Goal: Task Accomplishment & Management: Use online tool/utility

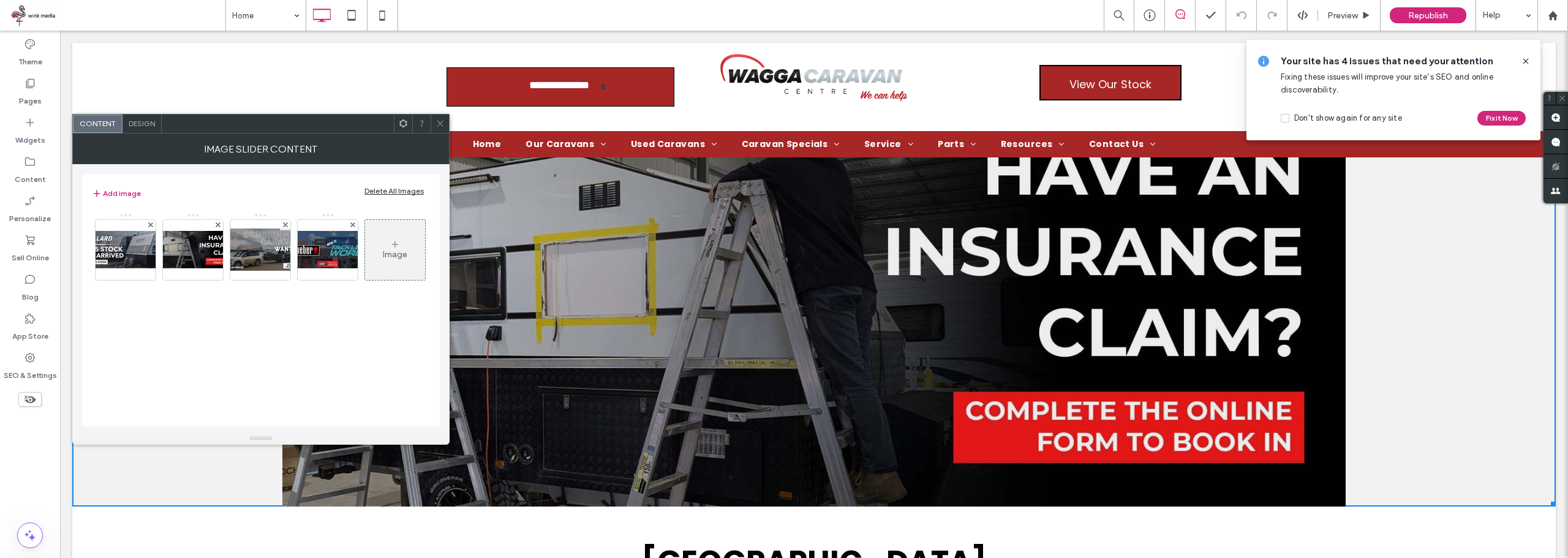
click at [401, 258] on div "Image" at bounding box center [395, 255] width 25 height 10
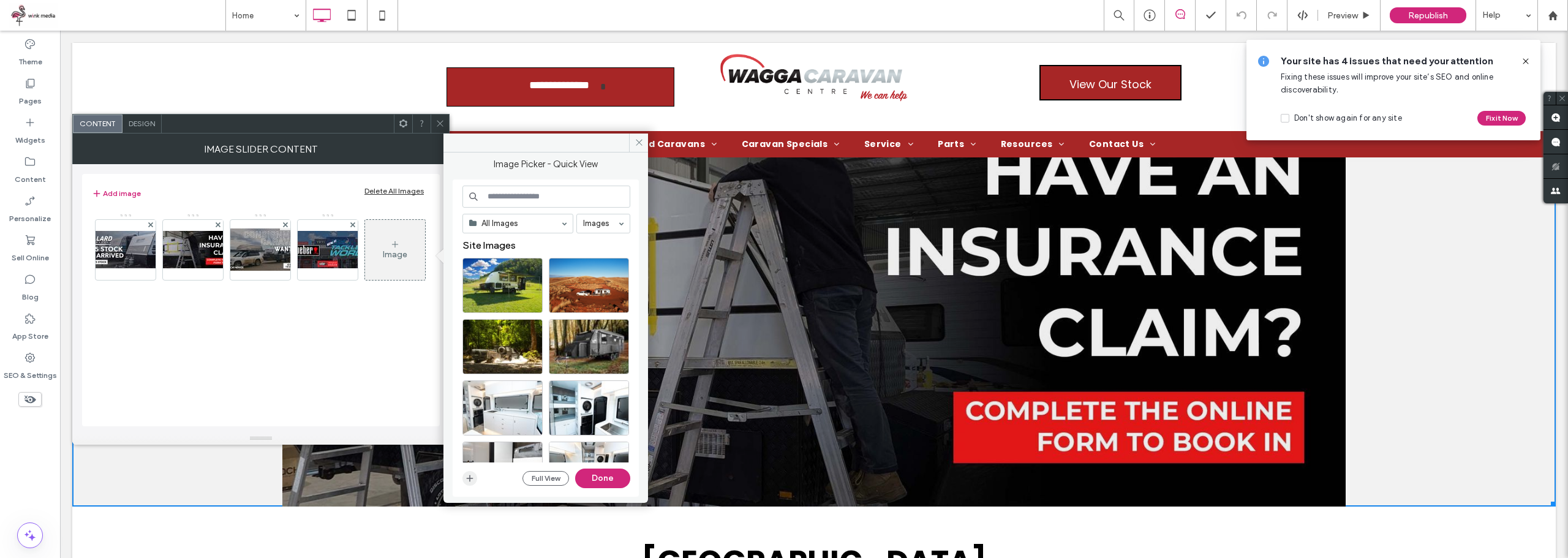
click at [467, 482] on icon "button" at bounding box center [469, 478] width 9 height 10
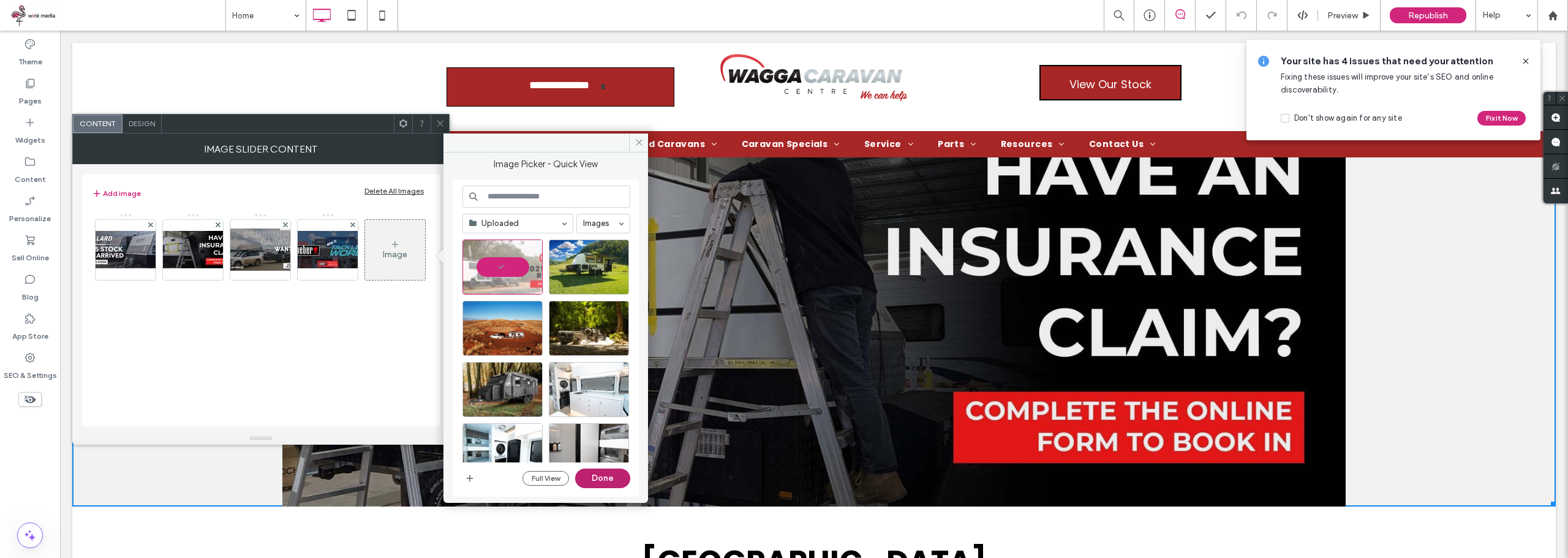
click at [609, 484] on button "Done" at bounding box center [602, 478] width 55 height 20
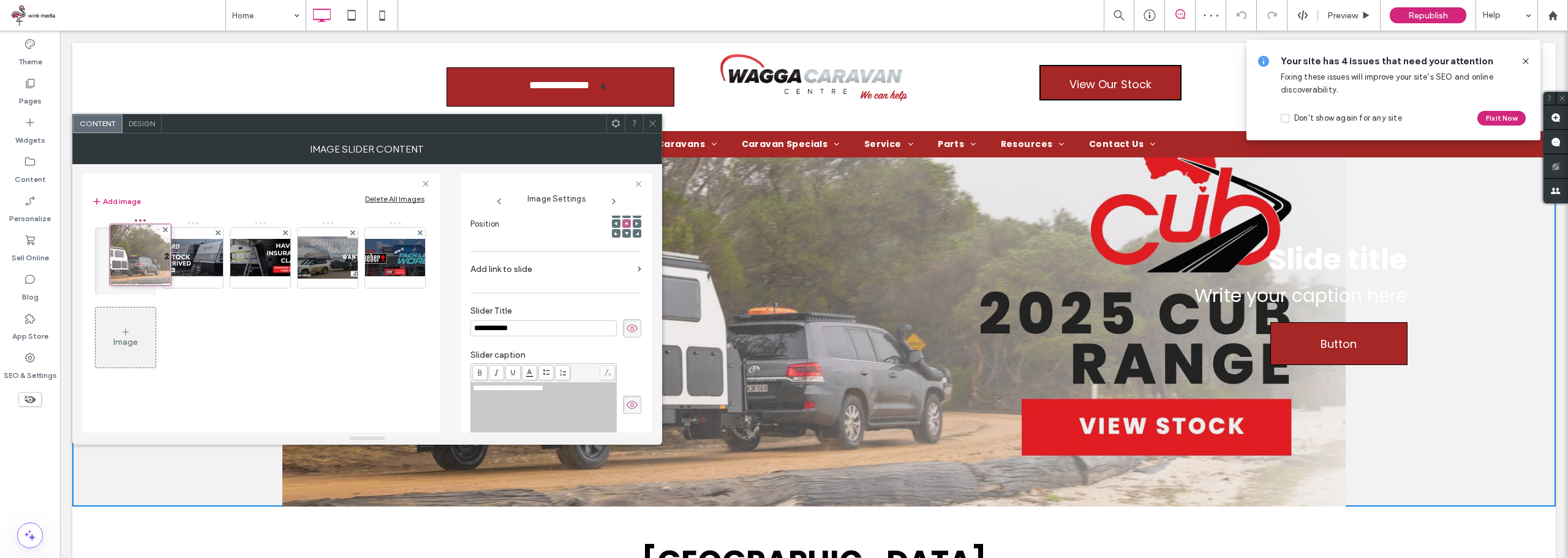
drag, startPoint x: 403, startPoint y: 251, endPoint x: 141, endPoint y: 248, distance: 262.0
click at [614, 328] on div "**********" at bounding box center [556, 328] width 171 height 18
click at [626, 327] on icon at bounding box center [632, 328] width 12 height 13
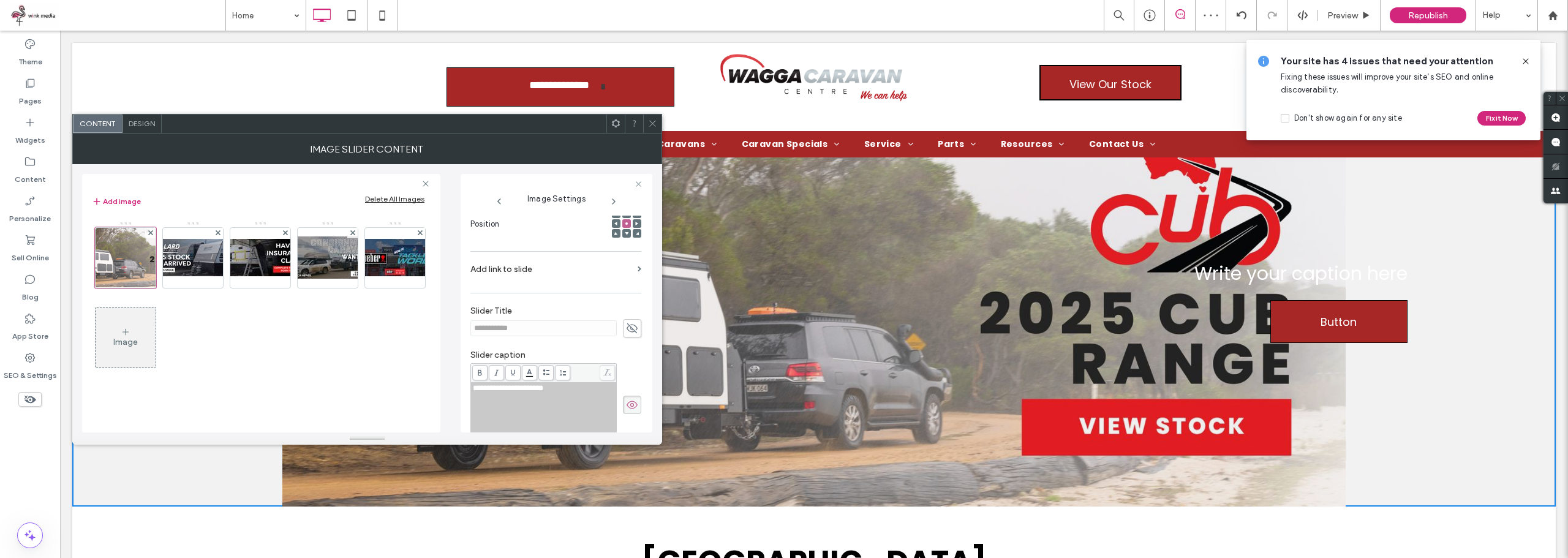
click at [628, 409] on icon at bounding box center [632, 405] width 12 height 13
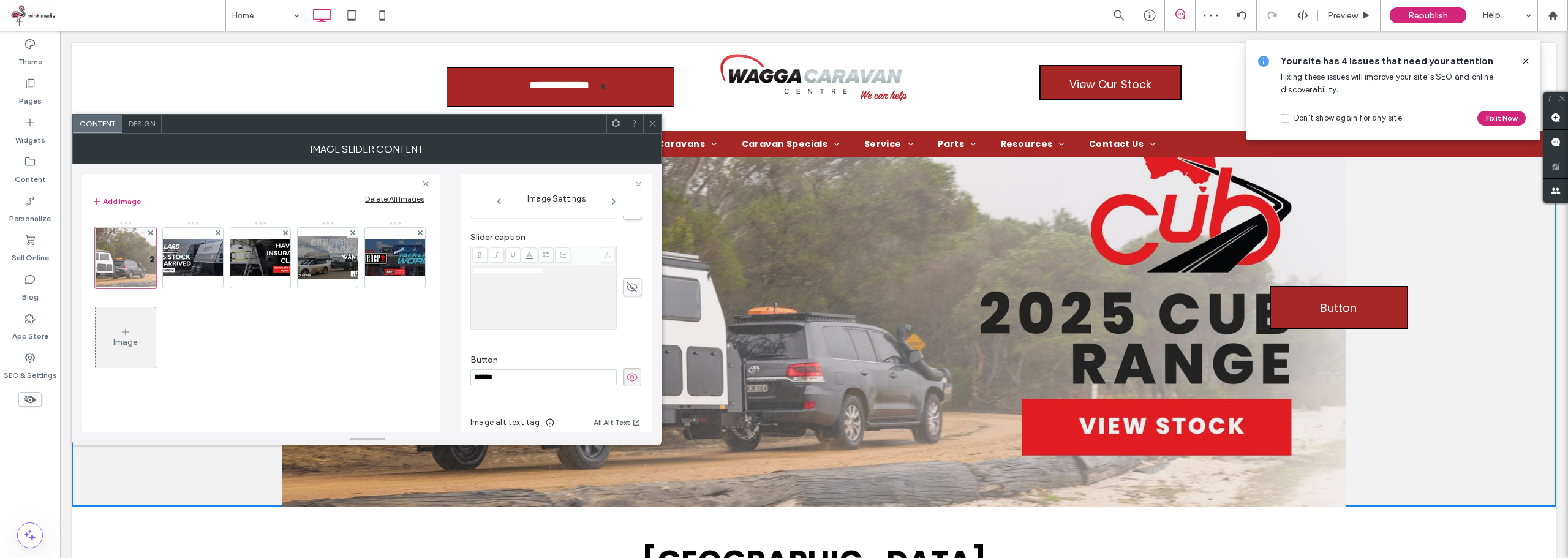
scroll to position [302, 0]
click at [626, 379] on icon at bounding box center [632, 372] width 12 height 13
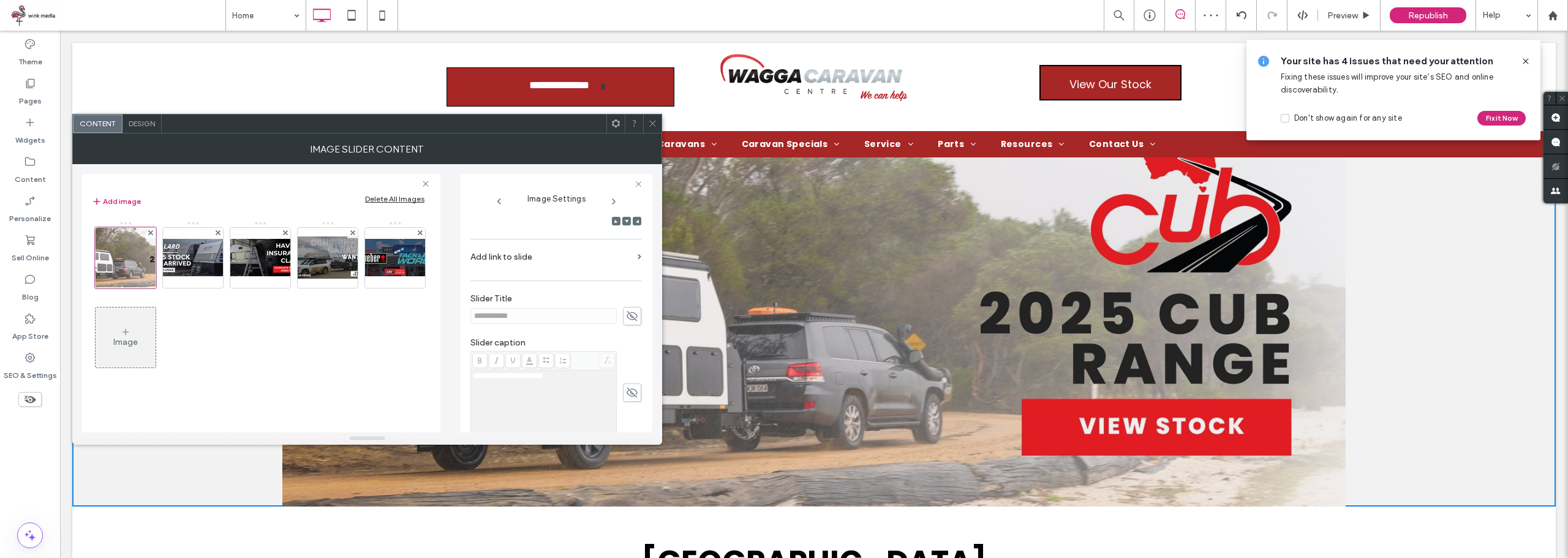
scroll to position [179, 0]
click at [576, 267] on label "Add link to slide" at bounding box center [552, 269] width 162 height 23
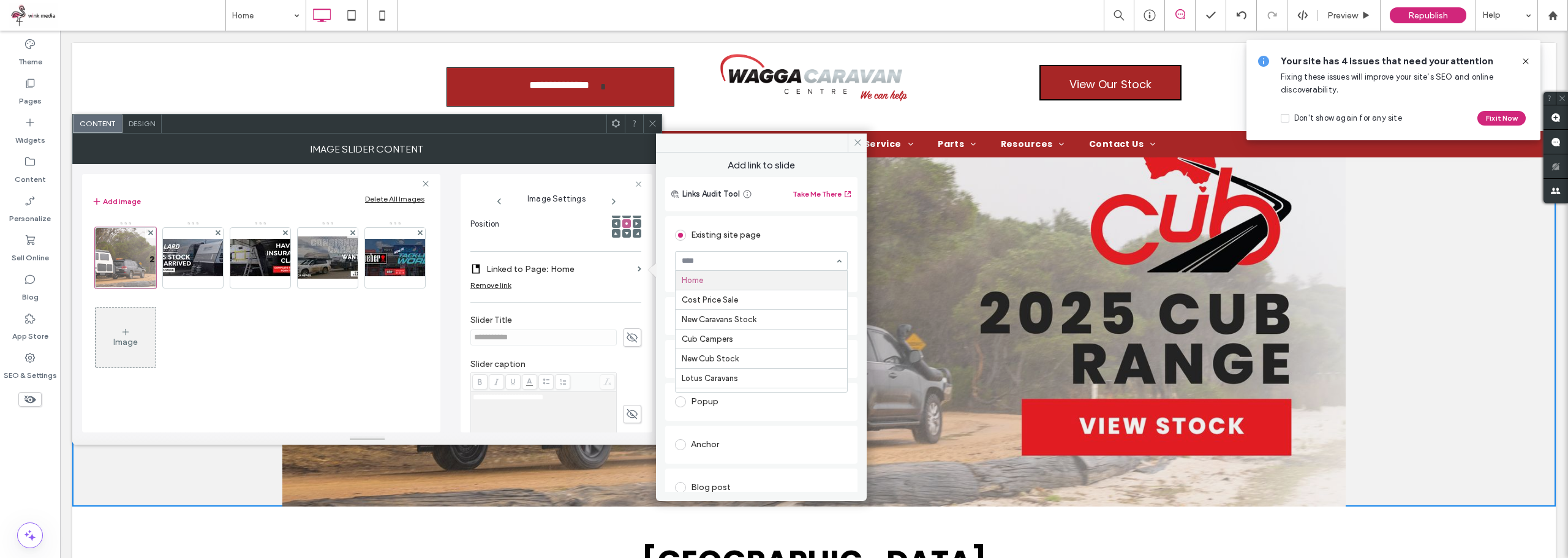
click at [819, 232] on div "Existing site page" at bounding box center [761, 235] width 173 height 20
click at [745, 312] on div "Dynamic Page" at bounding box center [761, 316] width 173 height 20
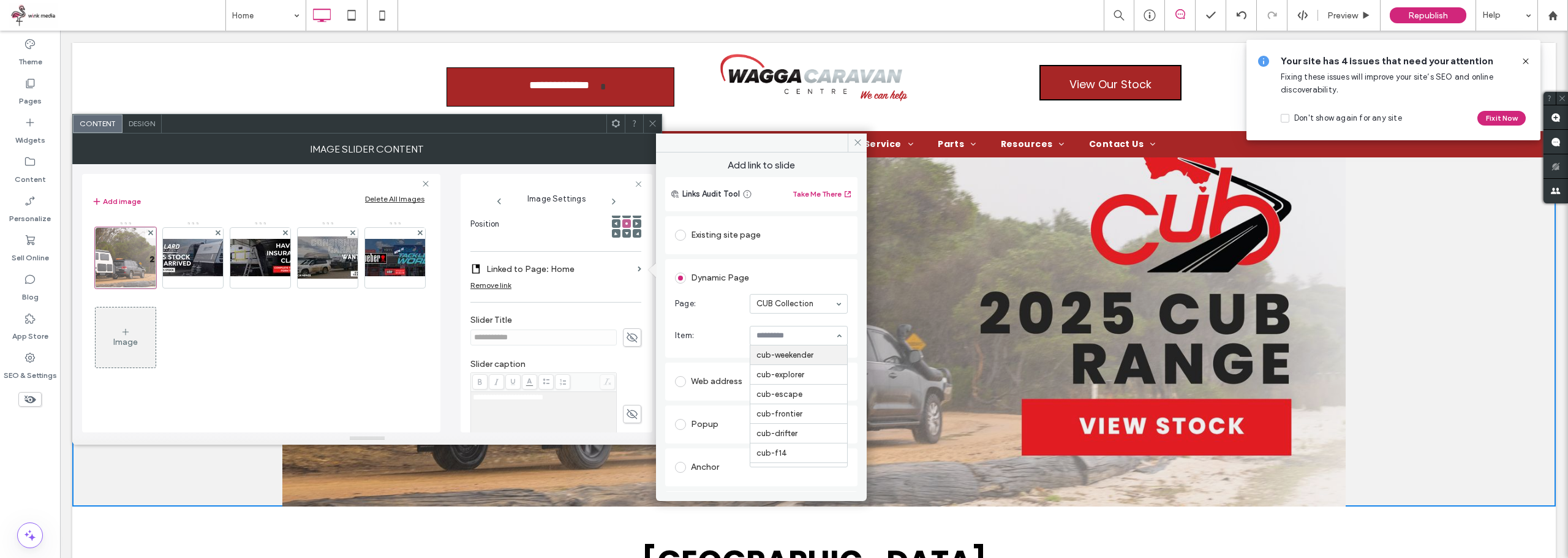
click at [848, 317] on div "Dynamic Page Page: CUB Collection Item: cub-weekender cub-explorer cub-escape c…" at bounding box center [762, 308] width 193 height 99
drag, startPoint x: 725, startPoint y: 226, endPoint x: 723, endPoint y: 242, distance: 16.1
click at [725, 228] on div "Existing site page" at bounding box center [761, 235] width 173 height 20
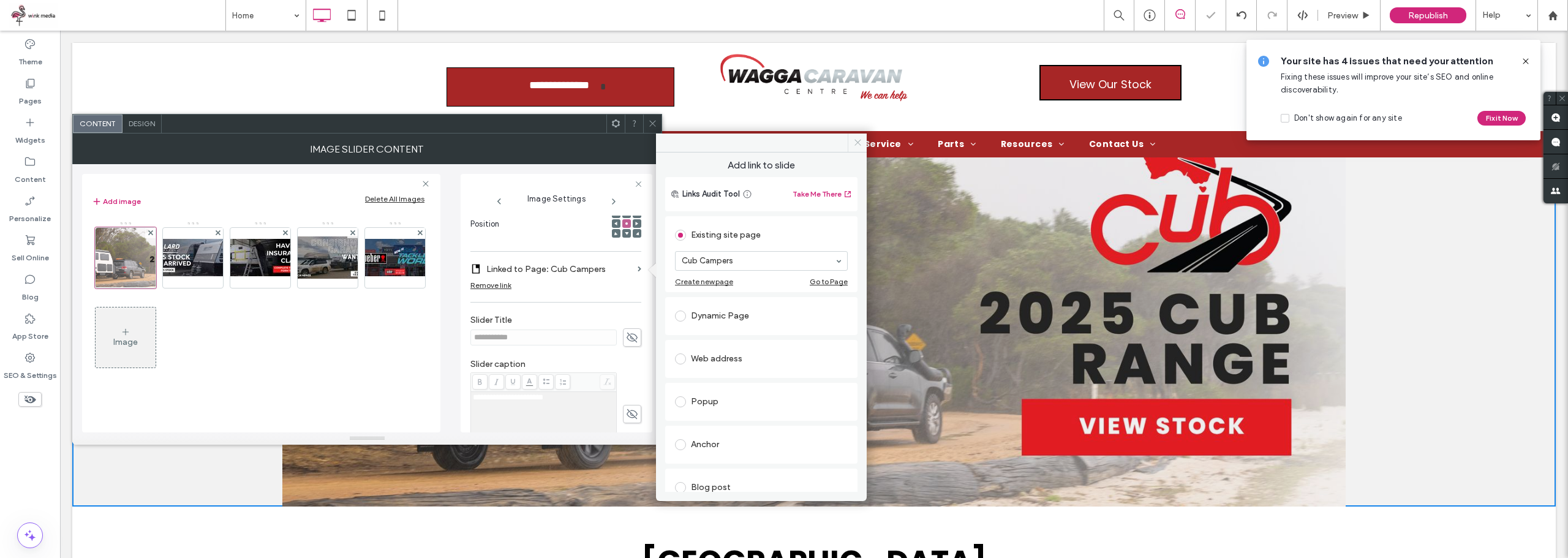
click at [857, 141] on icon at bounding box center [857, 143] width 9 height 10
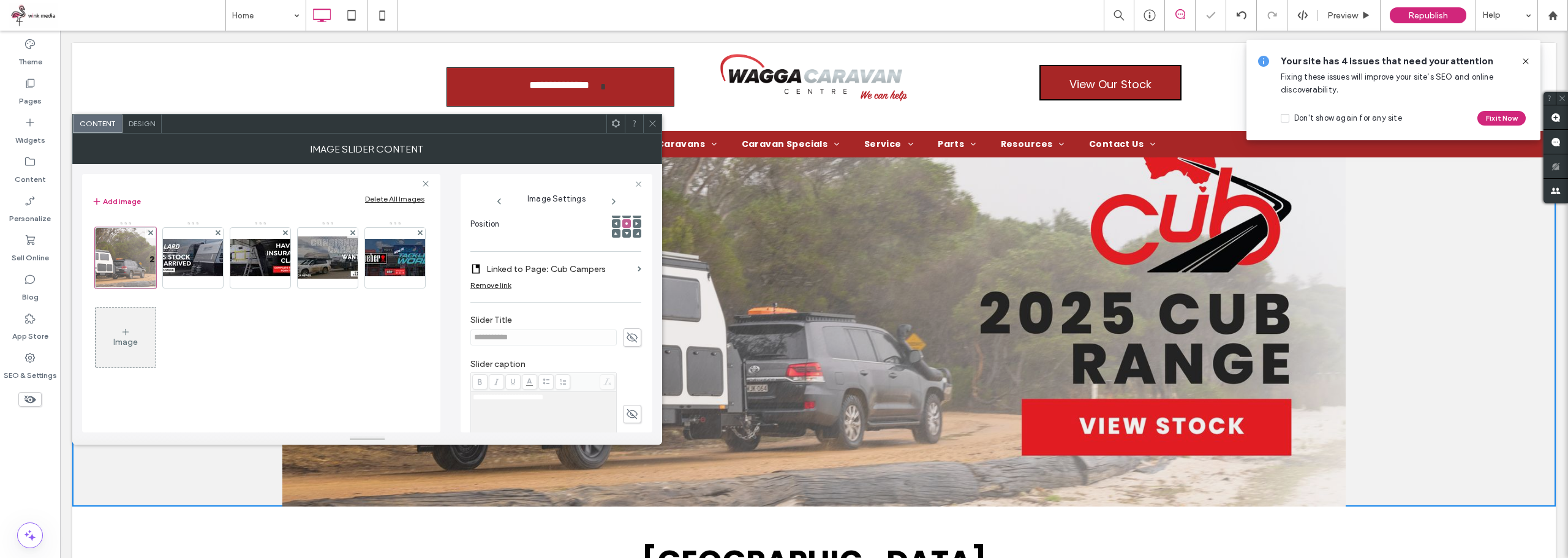
click at [646, 125] on div at bounding box center [652, 124] width 18 height 18
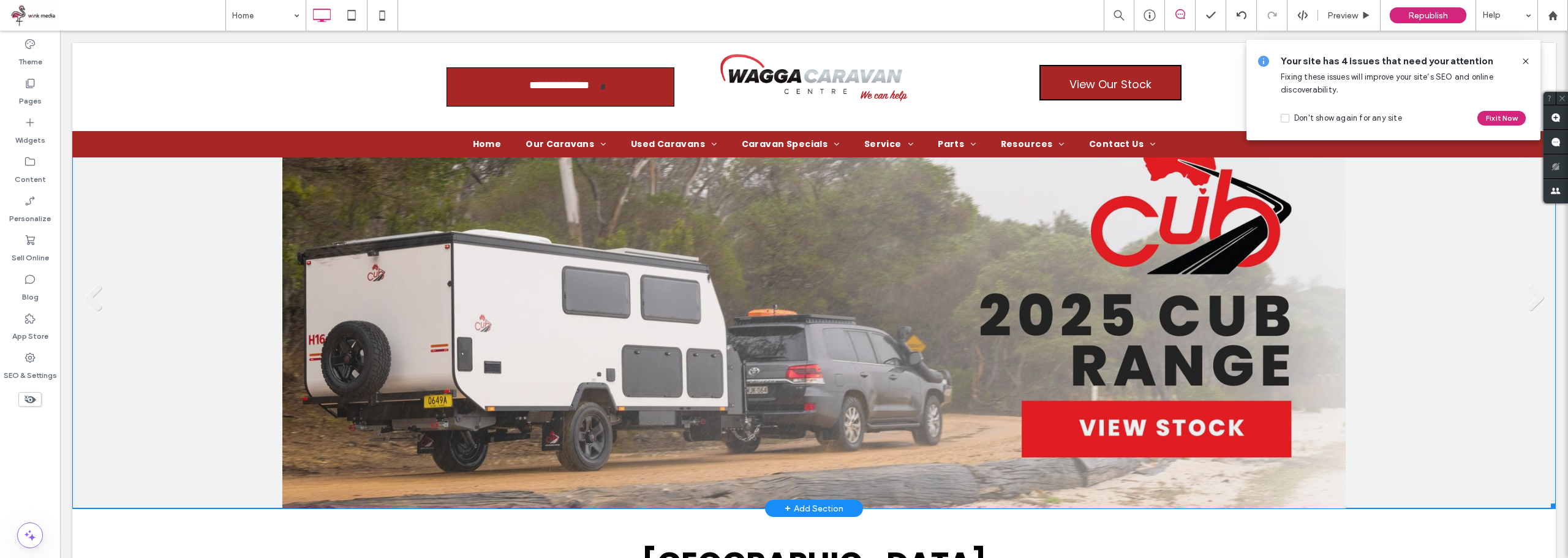
scroll to position [0, 0]
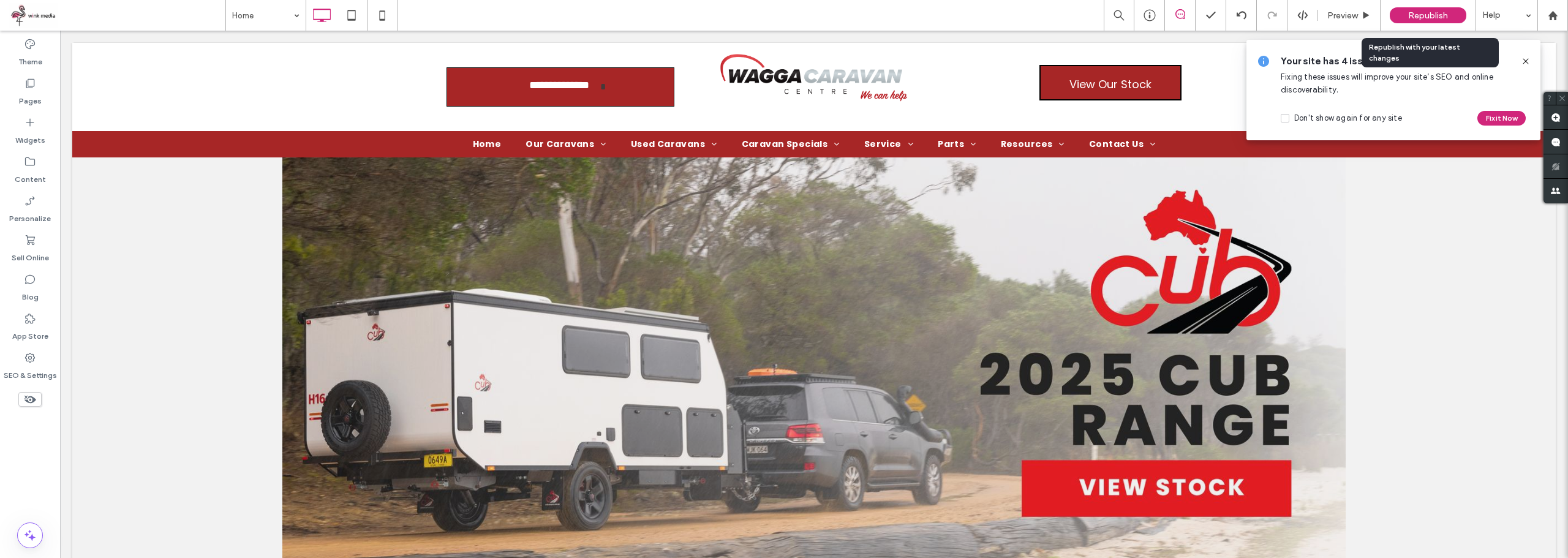
click at [1436, 7] on div "Republish" at bounding box center [1428, 15] width 77 height 30
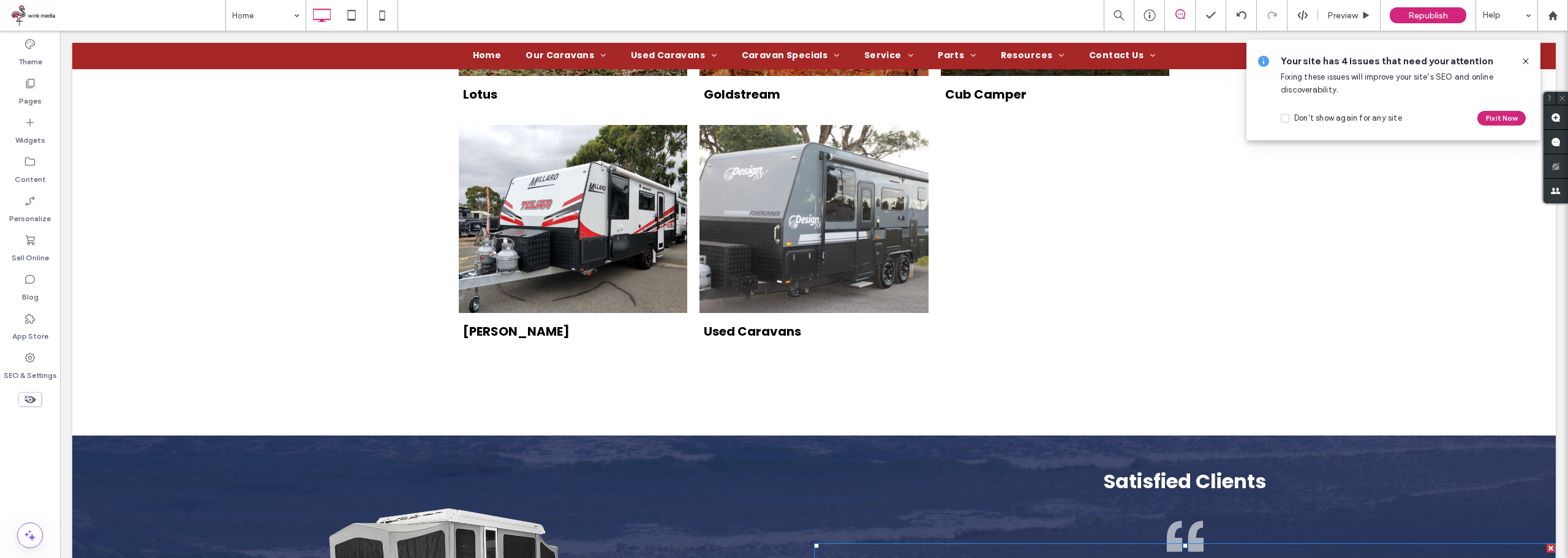
scroll to position [1593, 0]
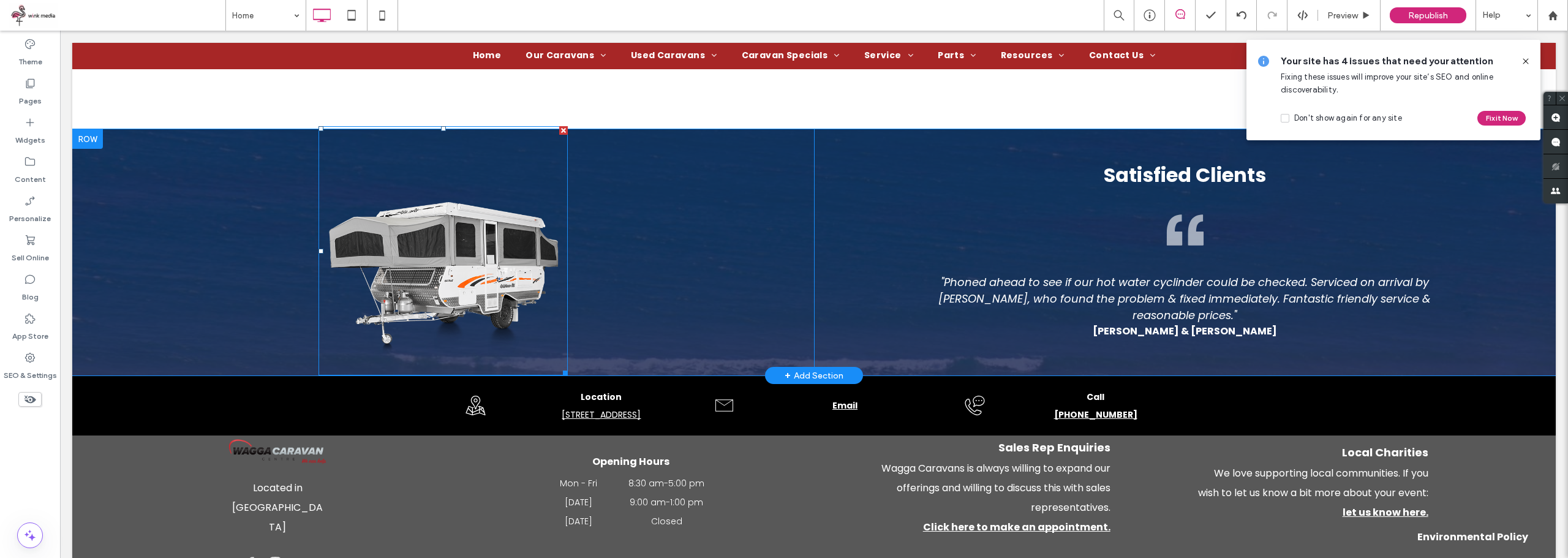
click at [439, 272] on img at bounding box center [443, 251] width 250 height 250
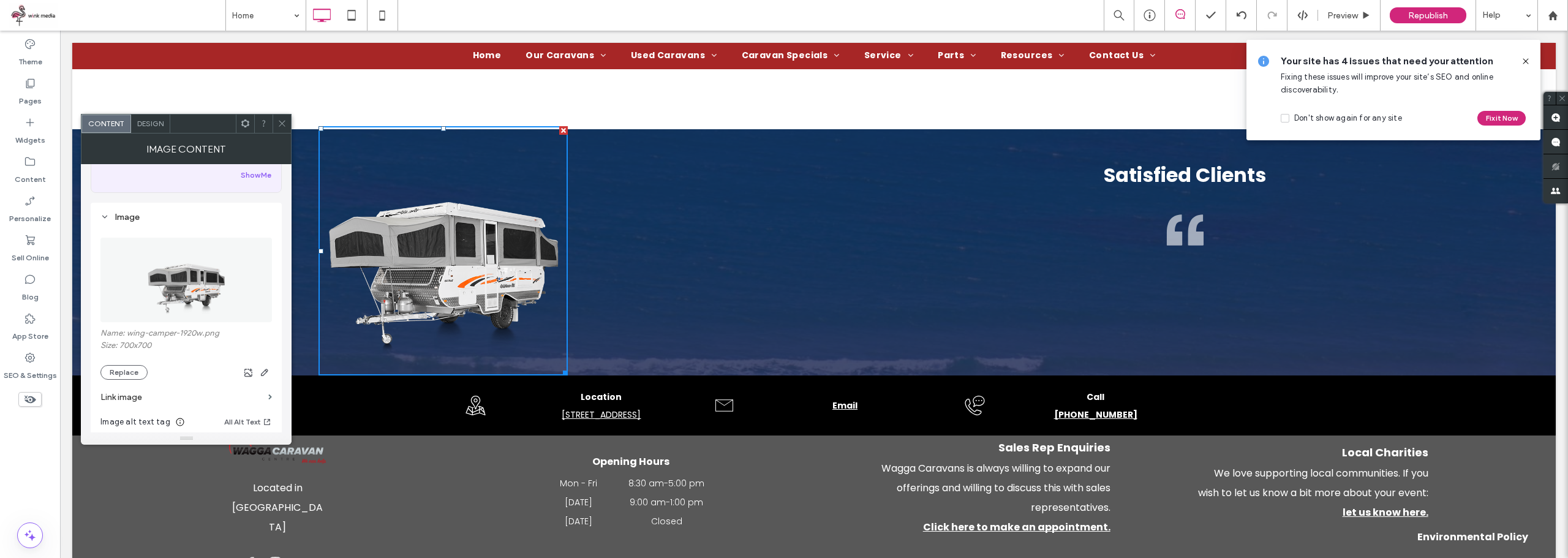
scroll to position [122, 0]
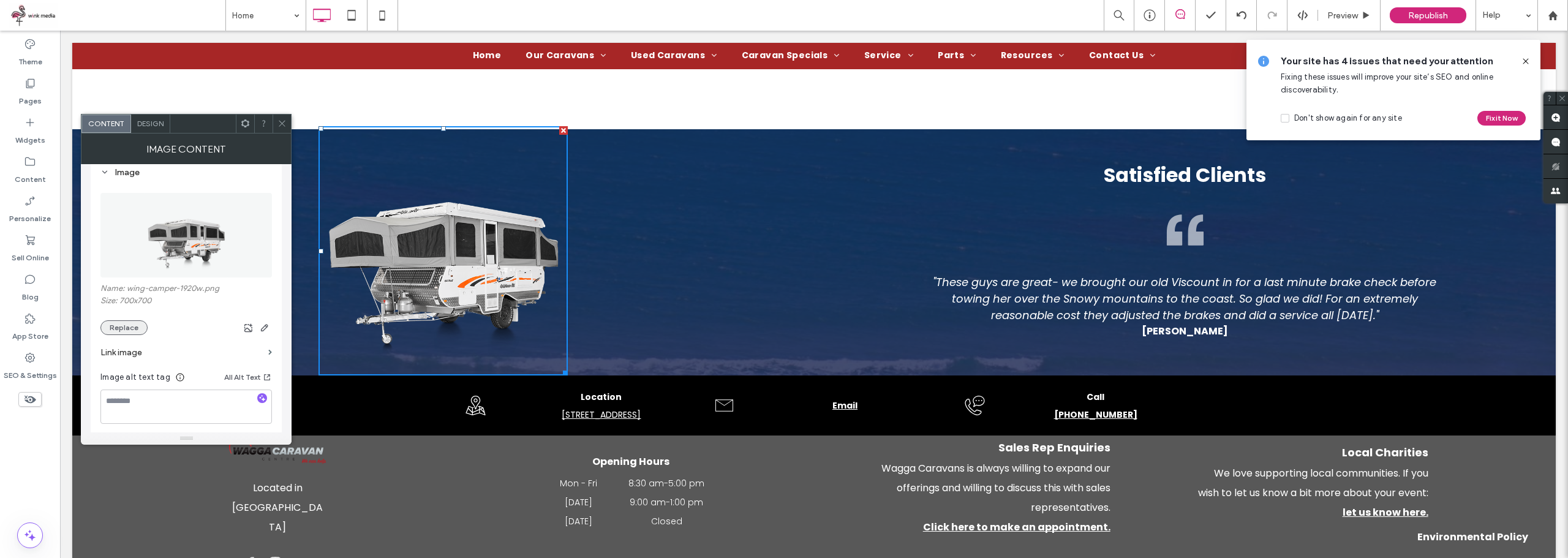
click at [118, 328] on button "Replace" at bounding box center [124, 327] width 47 height 15
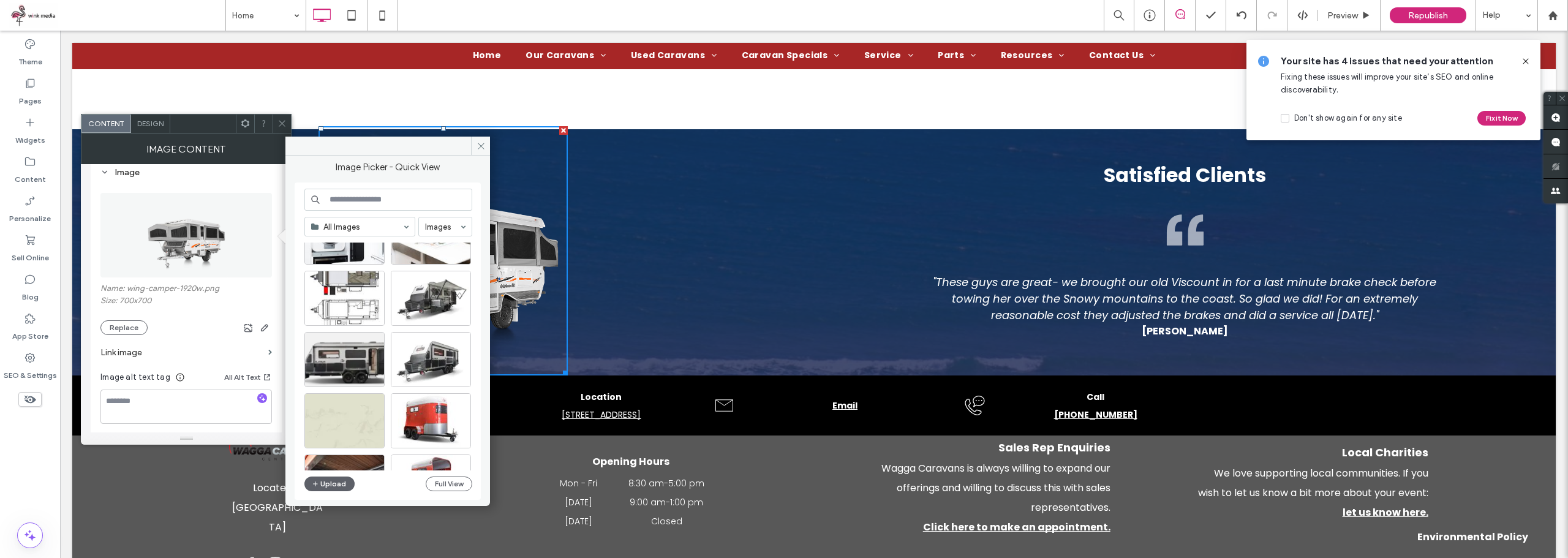
scroll to position [429, 0]
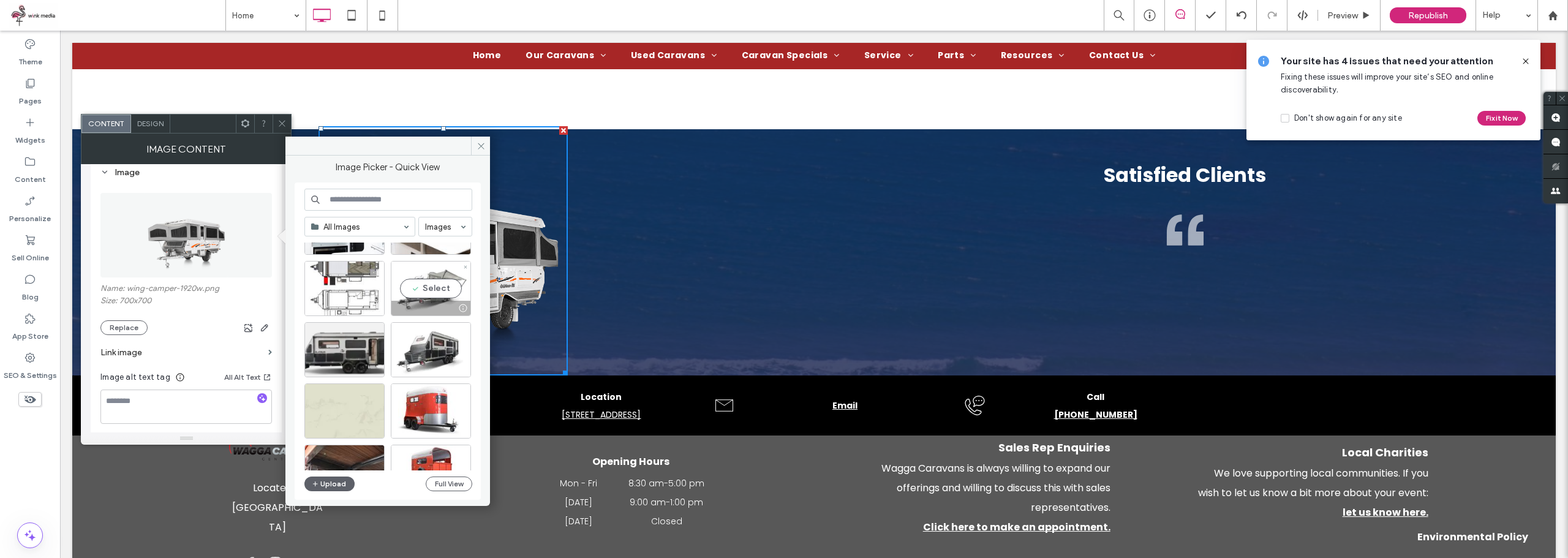
drag, startPoint x: 374, startPoint y: 260, endPoint x: 434, endPoint y: 289, distance: 66.6
click at [434, 289] on div "Select" at bounding box center [431, 288] width 80 height 55
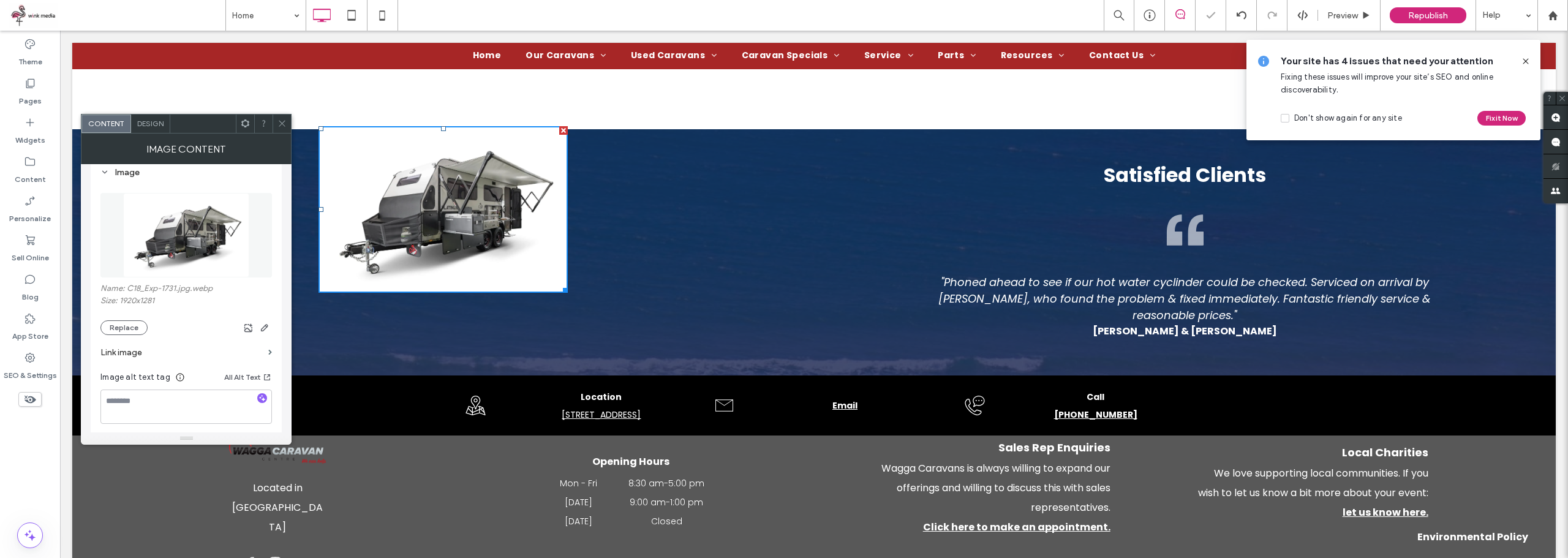
click at [150, 331] on div at bounding box center [210, 327] width 124 height 15
click at [136, 326] on button "Replace" at bounding box center [124, 327] width 47 height 15
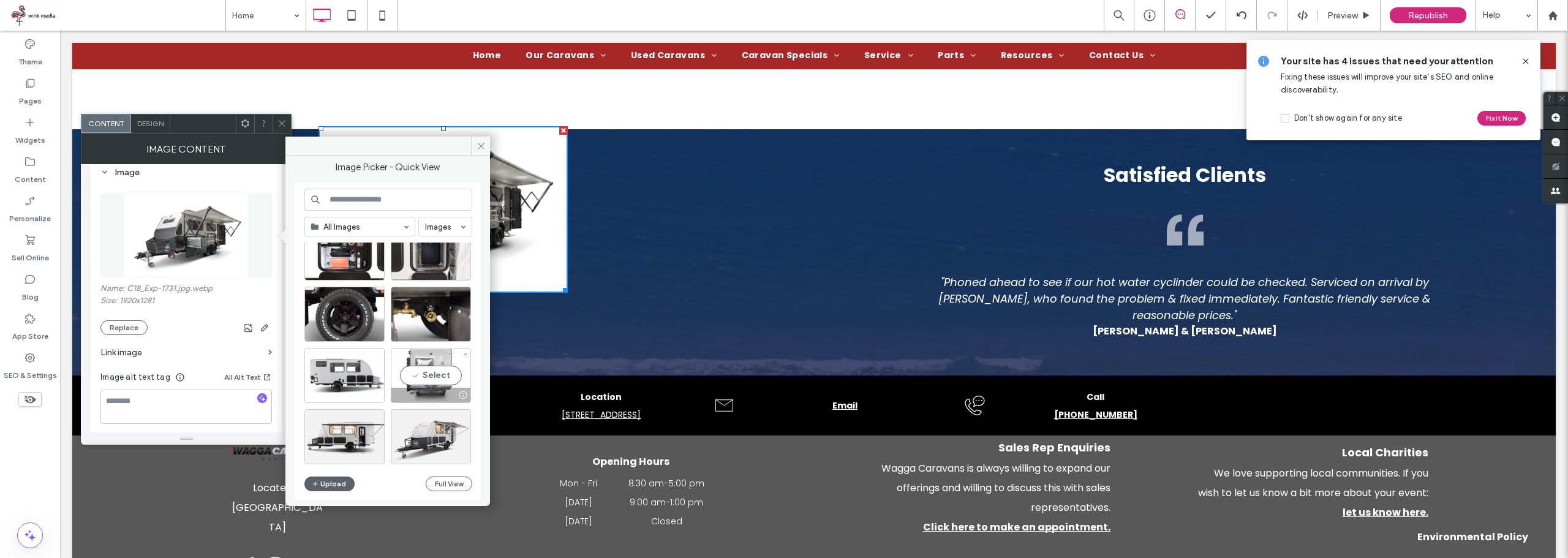
scroll to position [2865, 0]
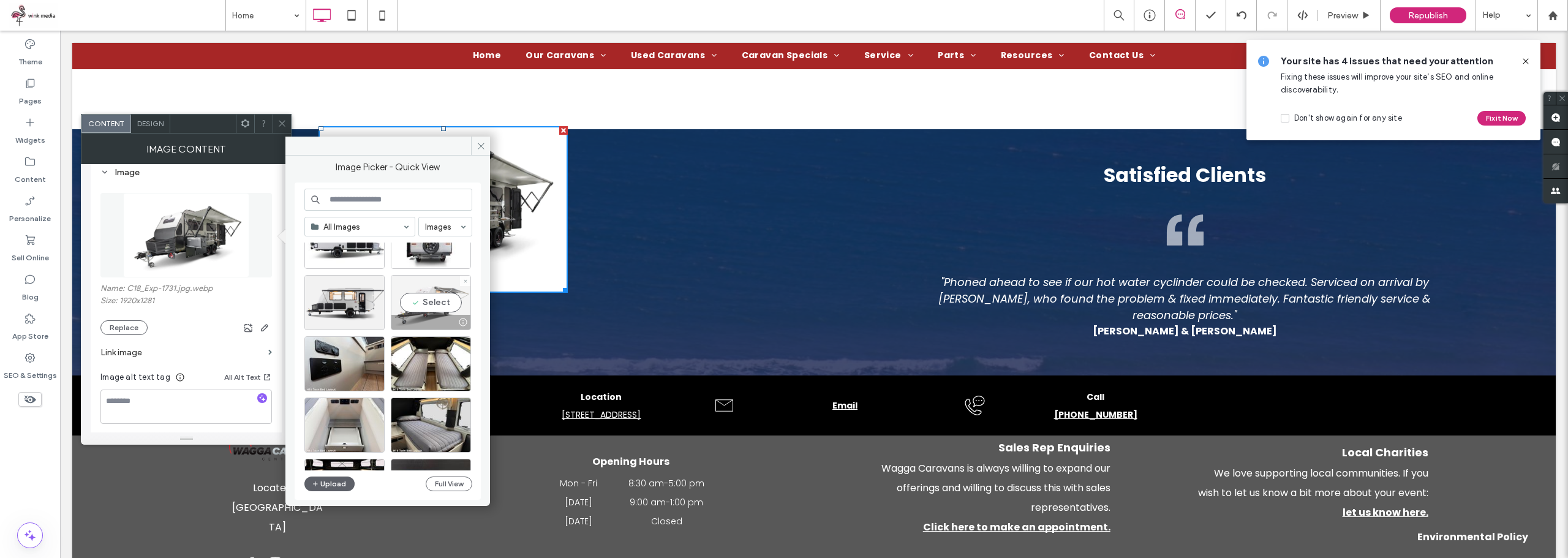
drag, startPoint x: 435, startPoint y: 301, endPoint x: 415, endPoint y: 294, distance: 21.2
click at [435, 301] on div "Select" at bounding box center [431, 302] width 80 height 55
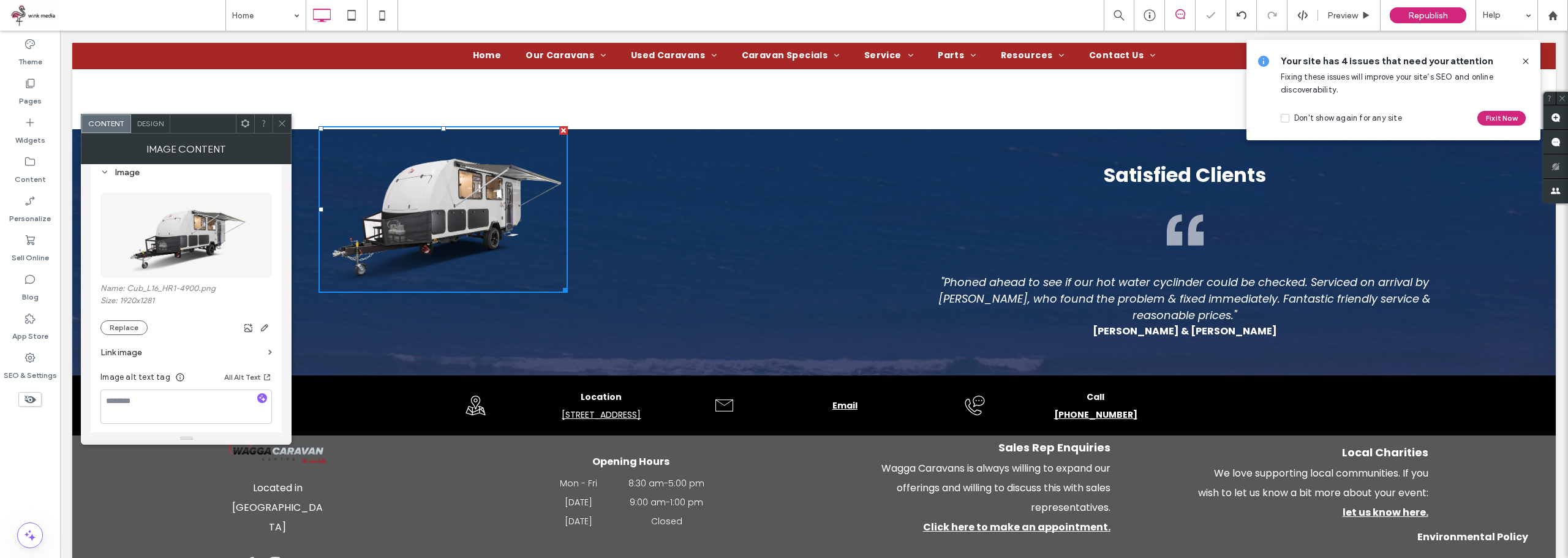
click at [288, 120] on div at bounding box center [281, 124] width 18 height 18
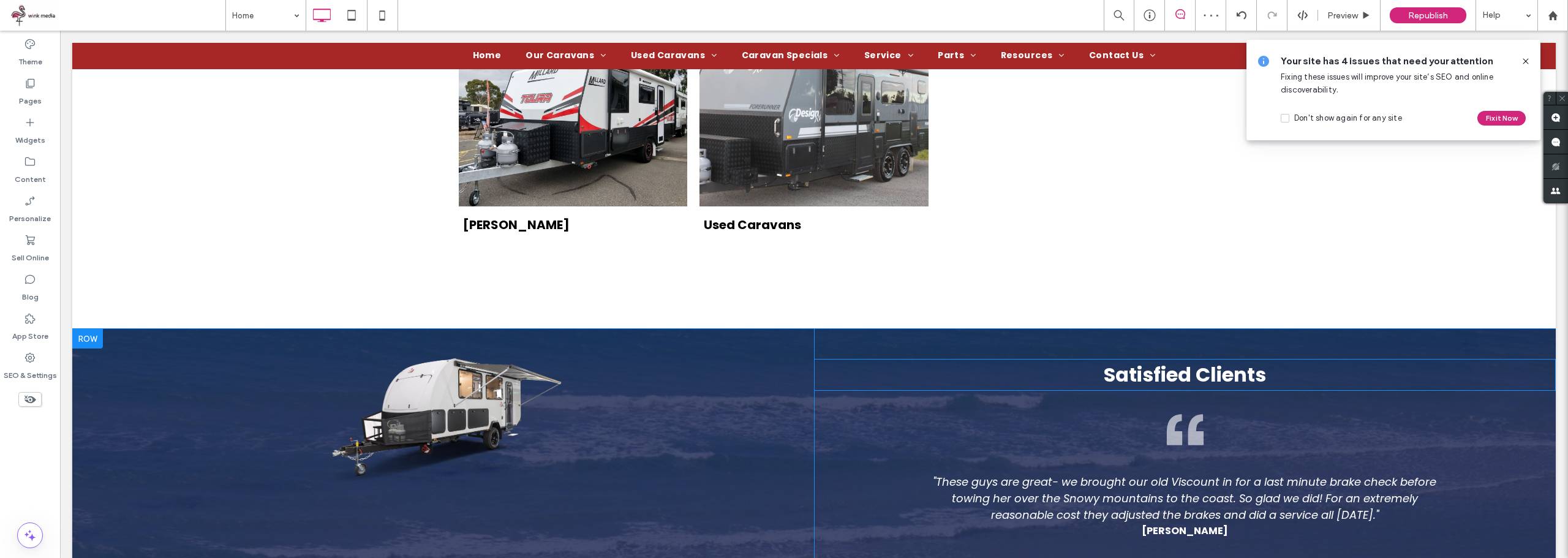
scroll to position [1471, 0]
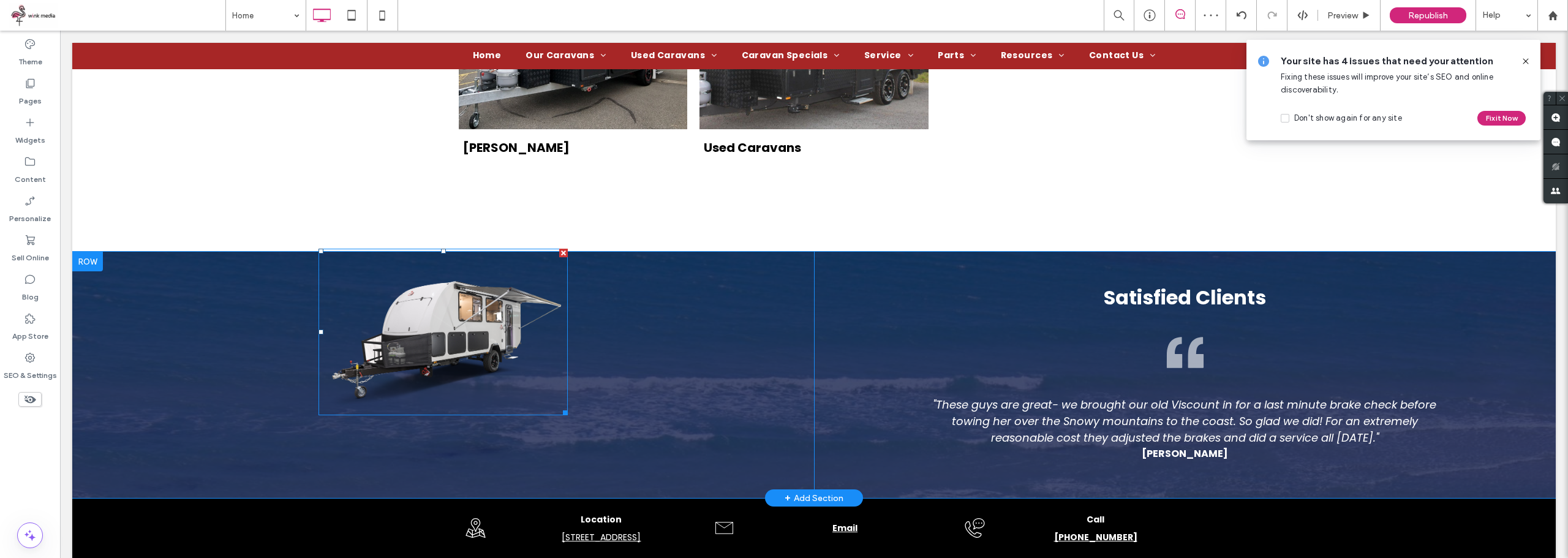
click at [465, 339] on img at bounding box center [443, 332] width 250 height 167
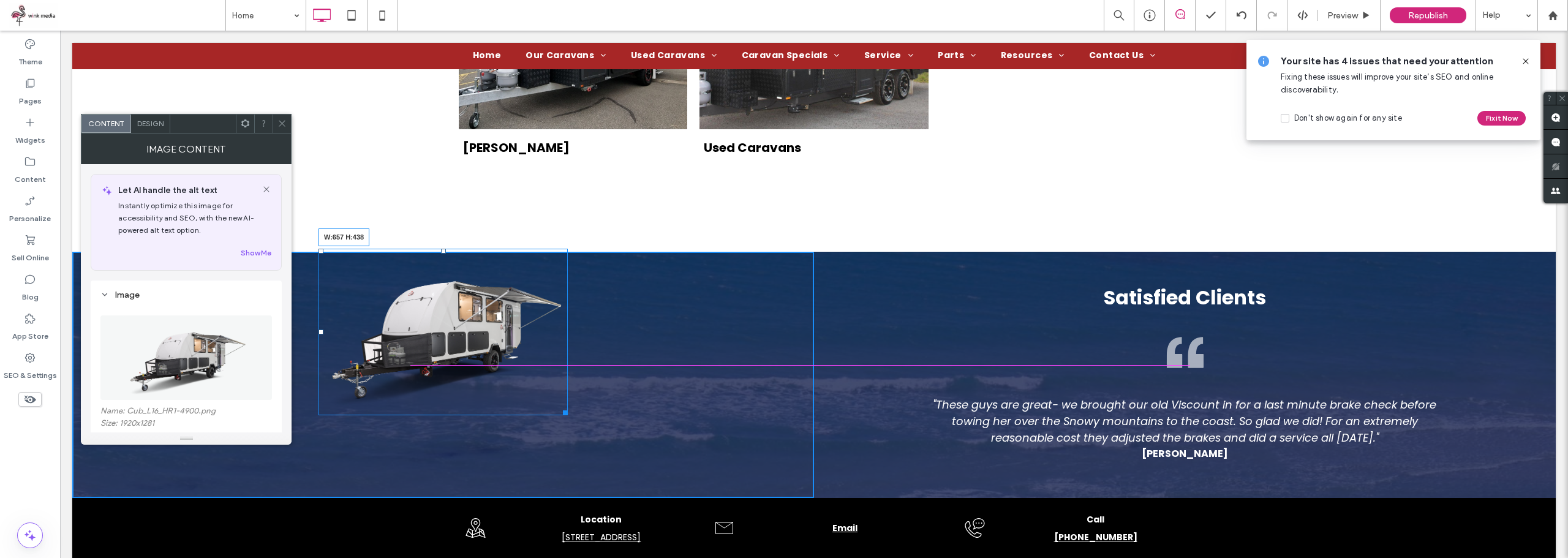
drag, startPoint x: 561, startPoint y: 412, endPoint x: 639, endPoint y: 455, distance: 89.1
click at [568, 415] on div "W:657 H:438" at bounding box center [443, 332] width 250 height 167
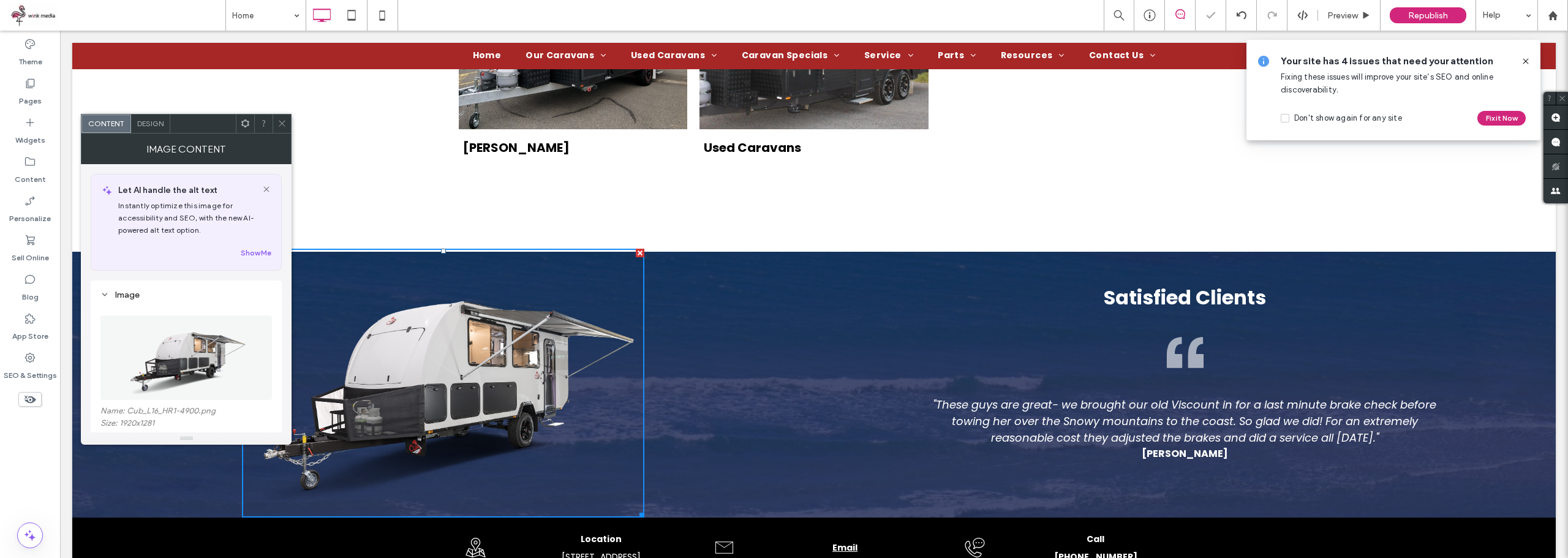
click at [286, 124] on icon at bounding box center [282, 124] width 9 height 10
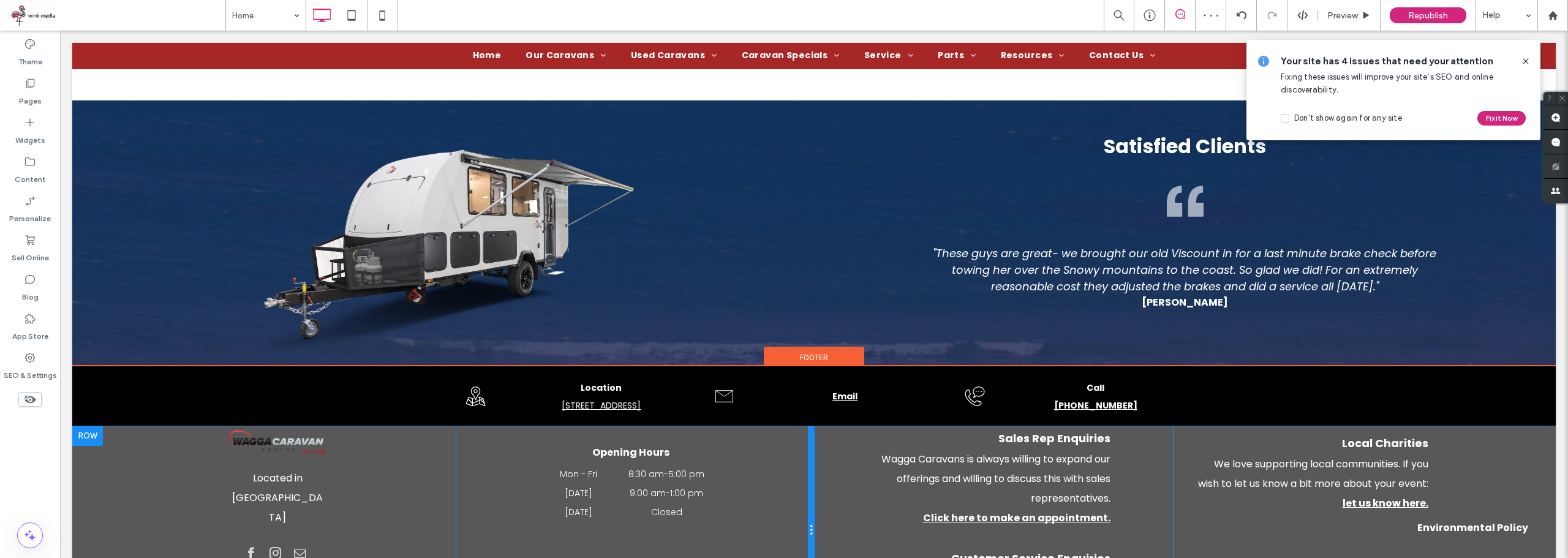
scroll to position [1751, 0]
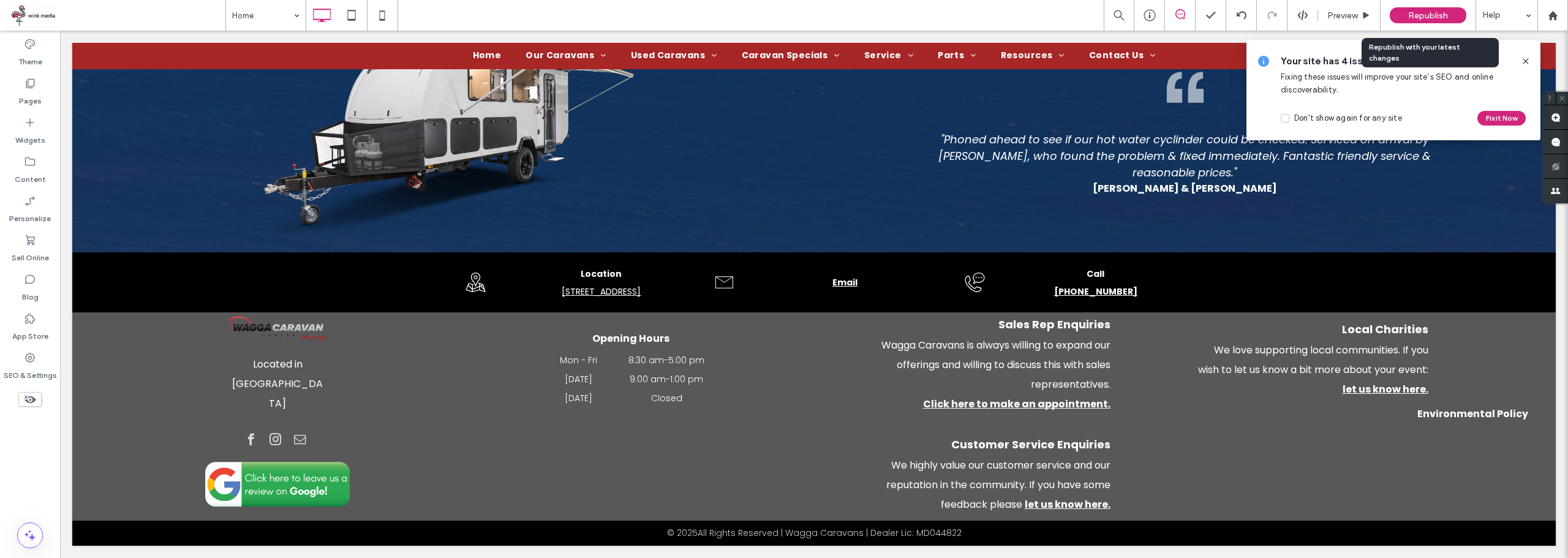
click at [1427, 16] on span "Republish" at bounding box center [1428, 15] width 40 height 10
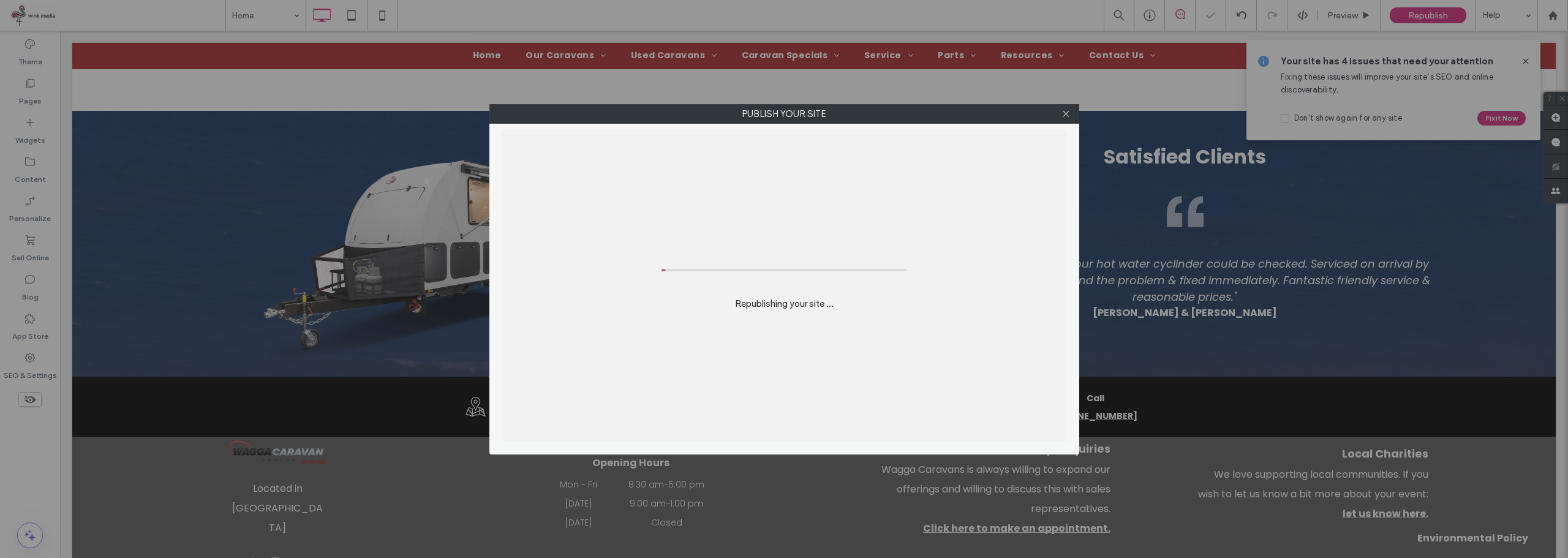
scroll to position [1506, 0]
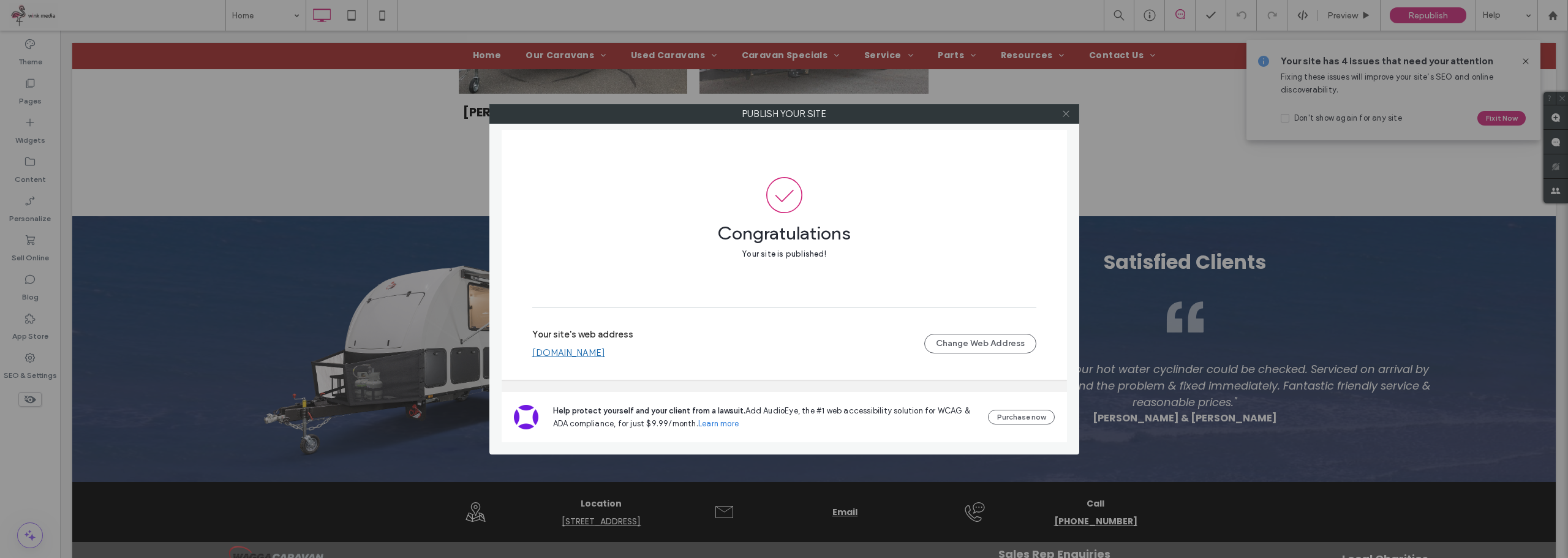
click at [1067, 112] on icon at bounding box center [1066, 113] width 9 height 10
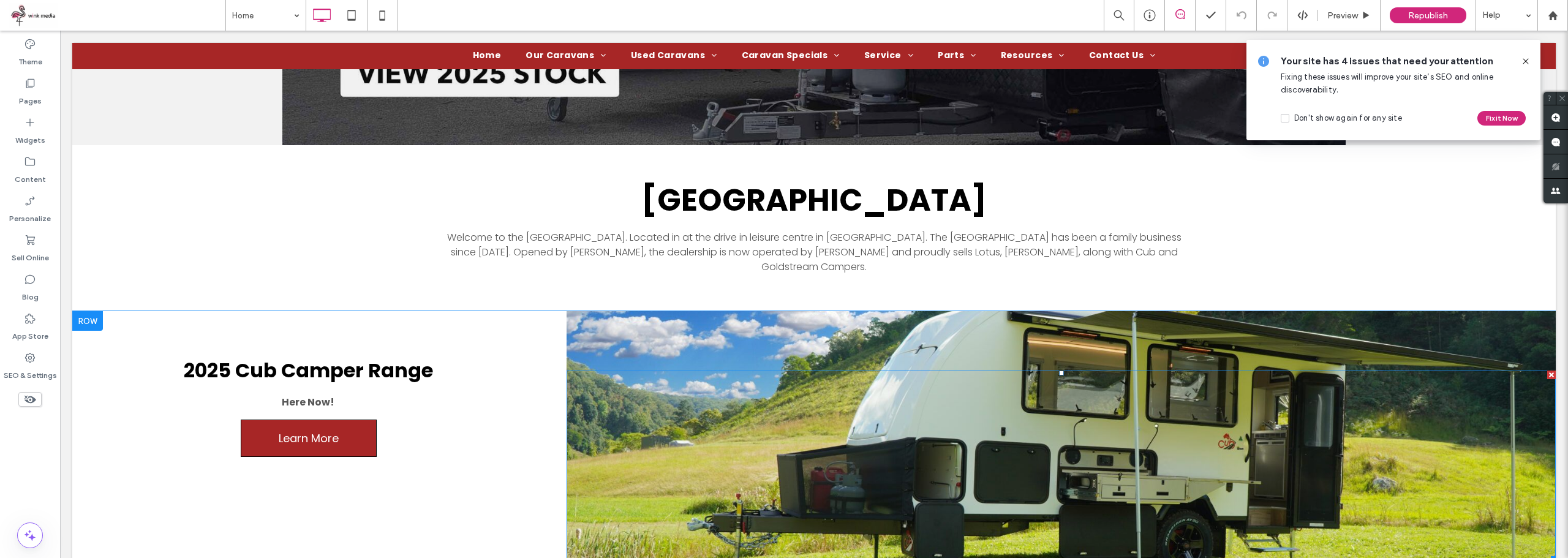
scroll to position [552, 0]
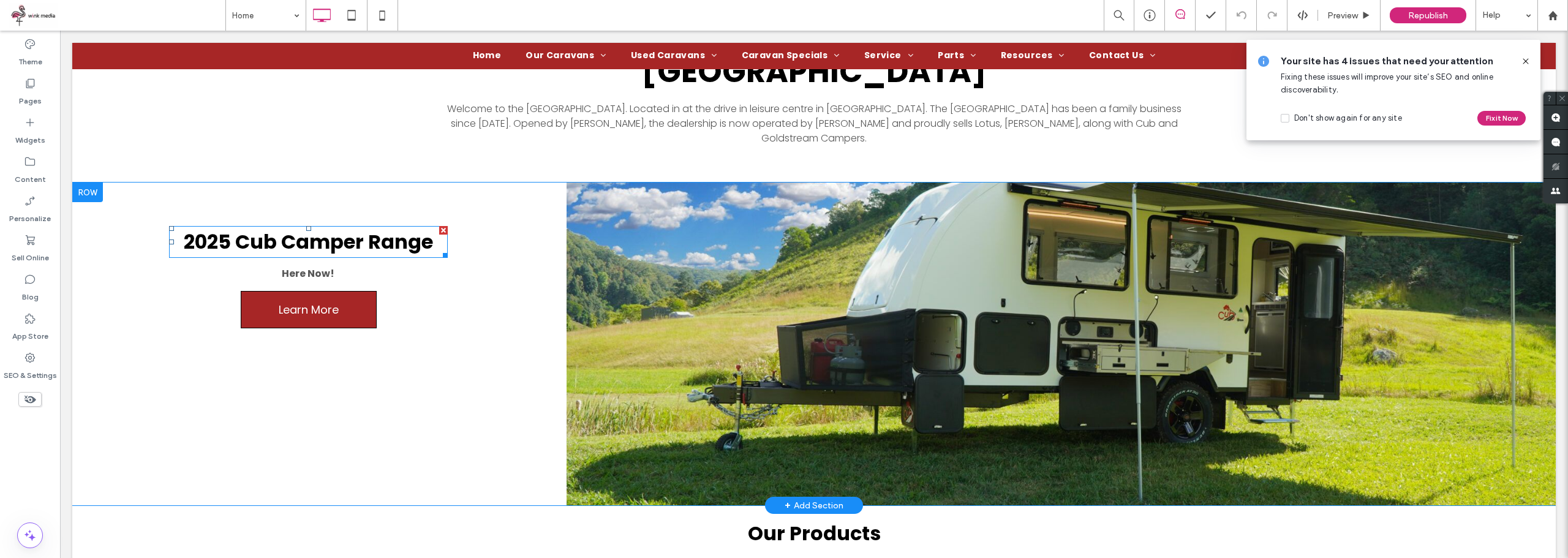
click at [320, 229] on strong "2025 Cub Camper Range" at bounding box center [308, 242] width 250 height 28
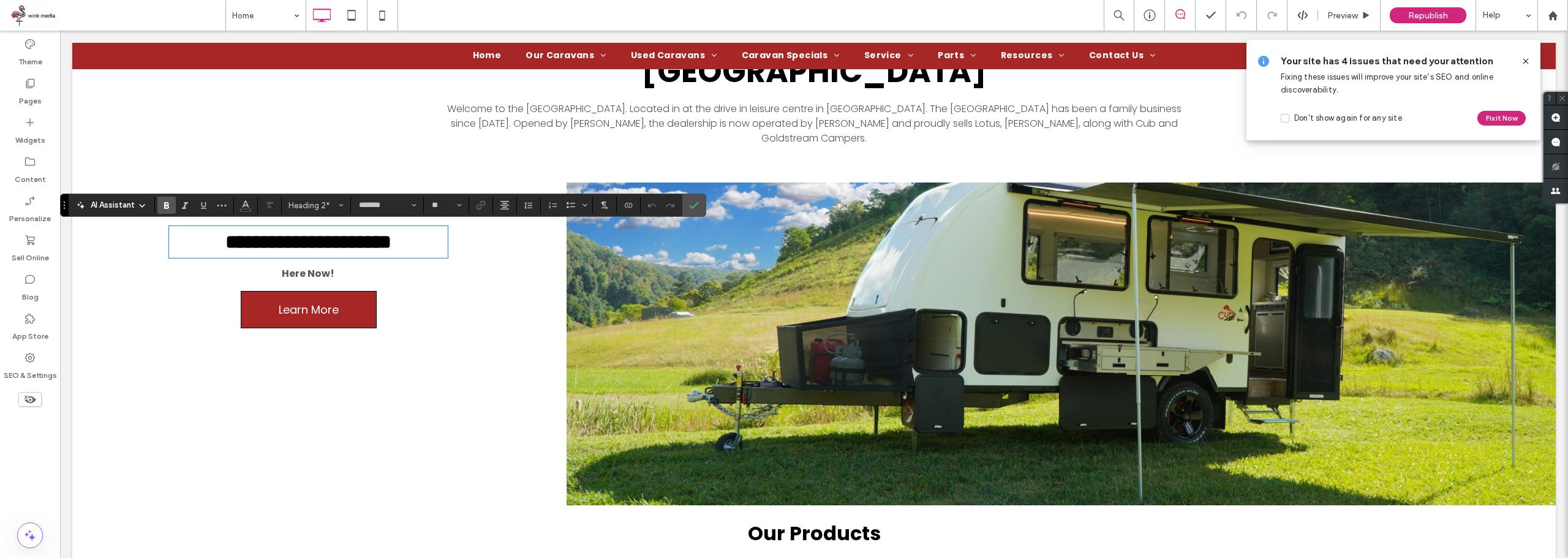
click at [298, 242] on strong "**********" at bounding box center [308, 242] width 166 height 20
drag, startPoint x: 359, startPoint y: 247, endPoint x: 239, endPoint y: 234, distance: 120.7
click at [239, 234] on strong "**********" at bounding box center [308, 242] width 166 height 20
click at [697, 200] on span "Confirm" at bounding box center [693, 205] width 9 height 21
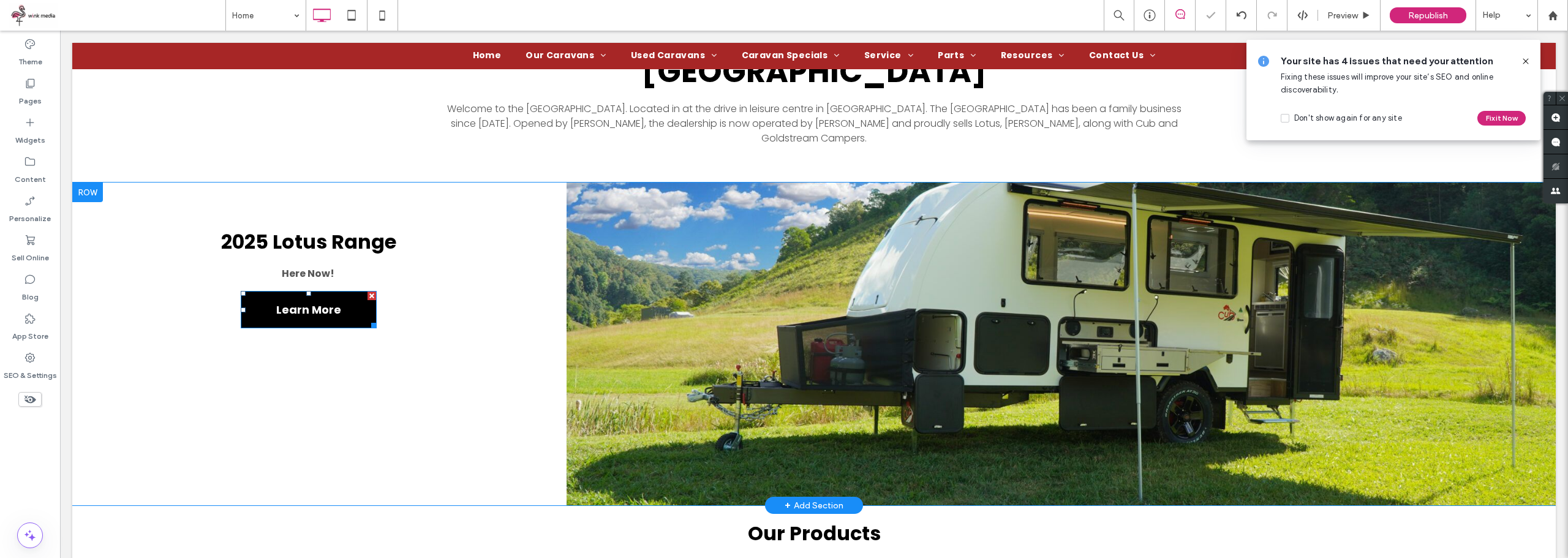
click at [329, 314] on span "Learn More" at bounding box center [308, 309] width 65 height 36
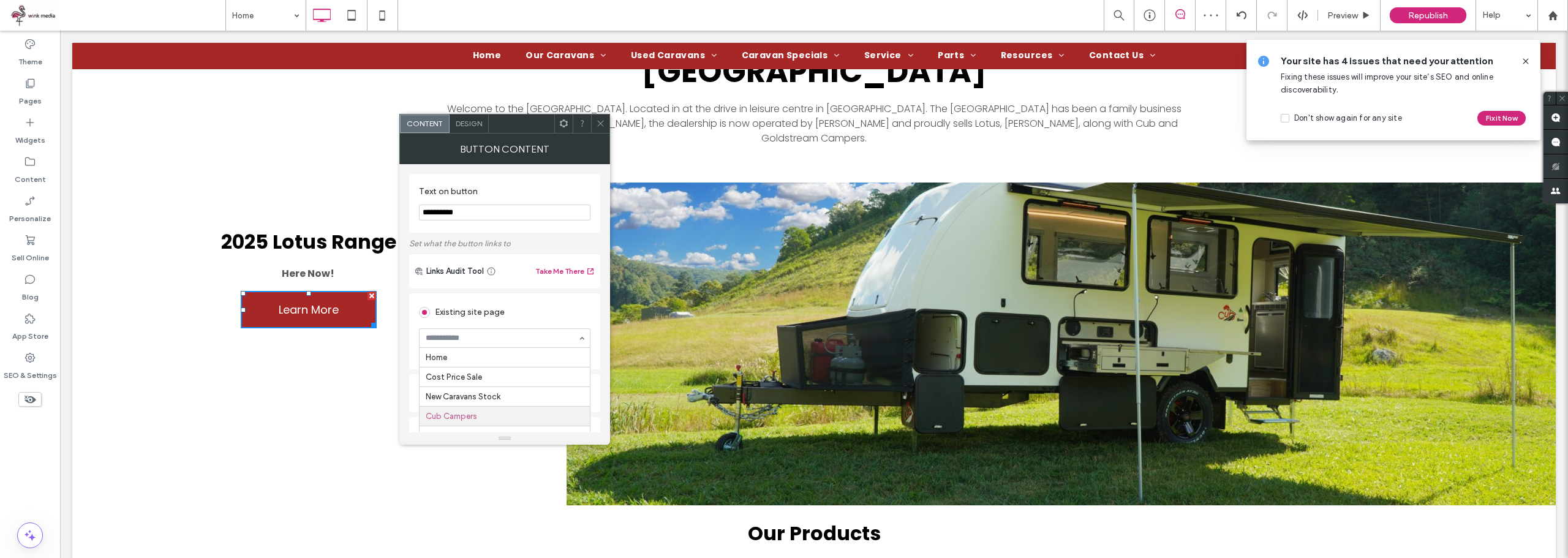
scroll to position [59, 0]
click at [600, 122] on icon at bounding box center [600, 124] width 9 height 10
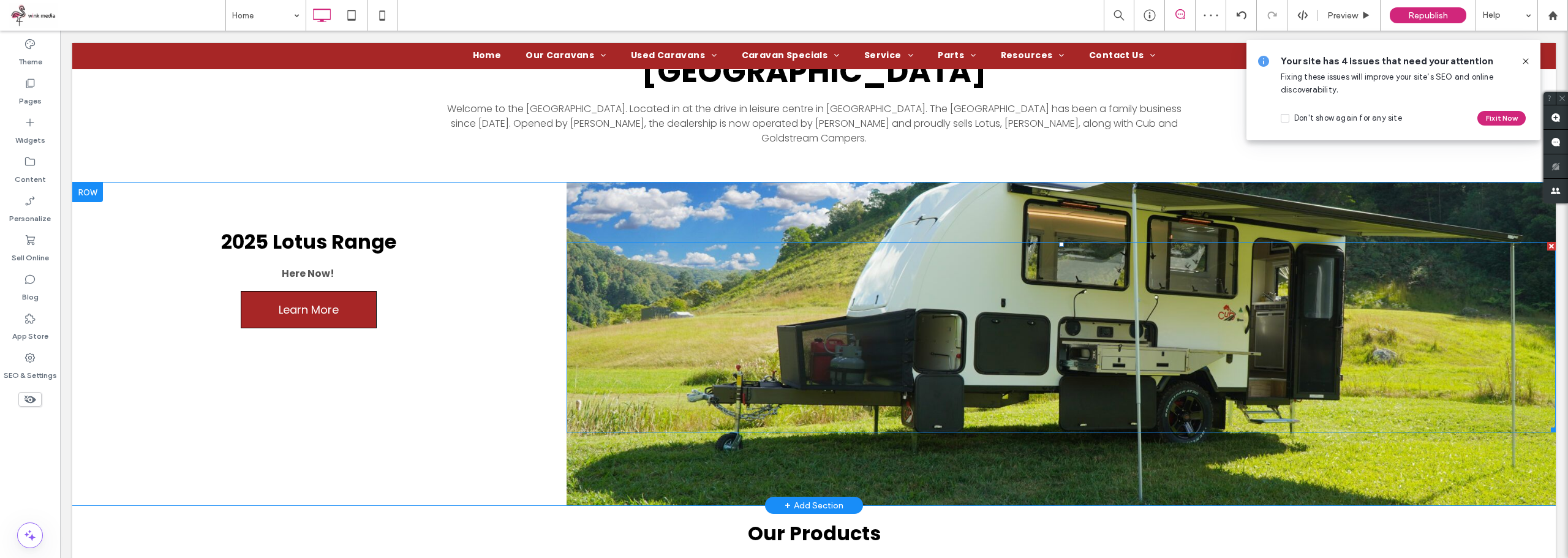
click at [705, 376] on div at bounding box center [1061, 337] width 989 height 191
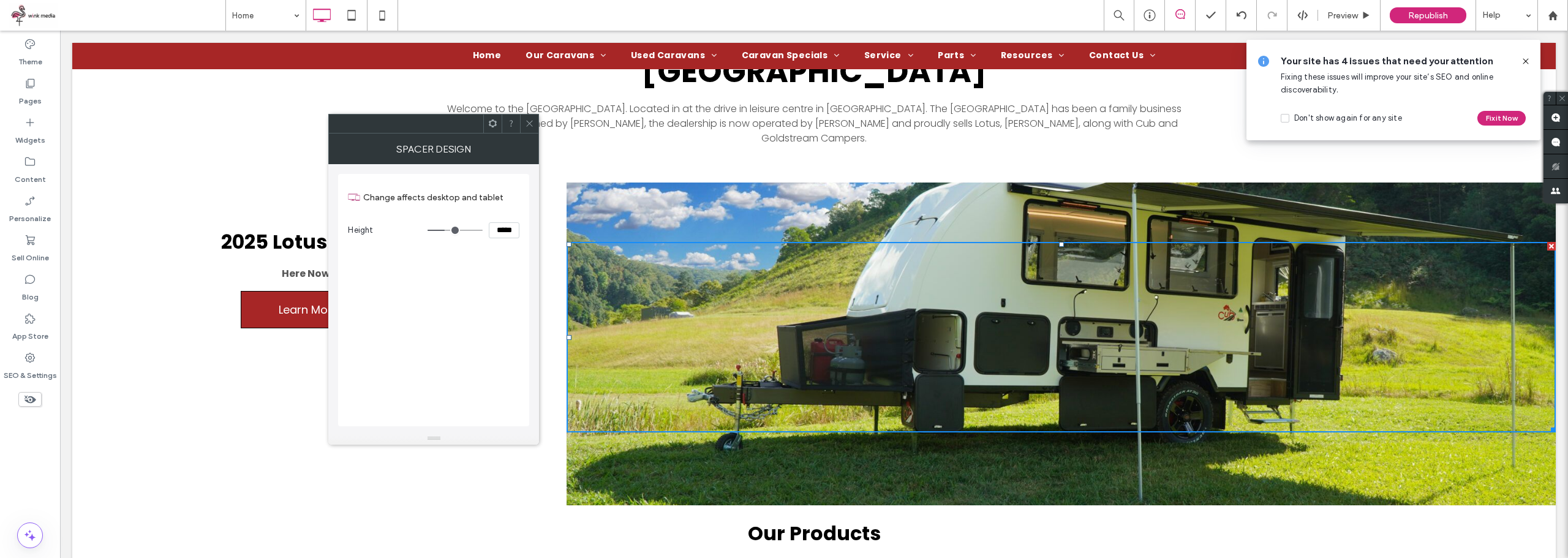
click at [529, 119] on icon at bounding box center [529, 124] width 9 height 10
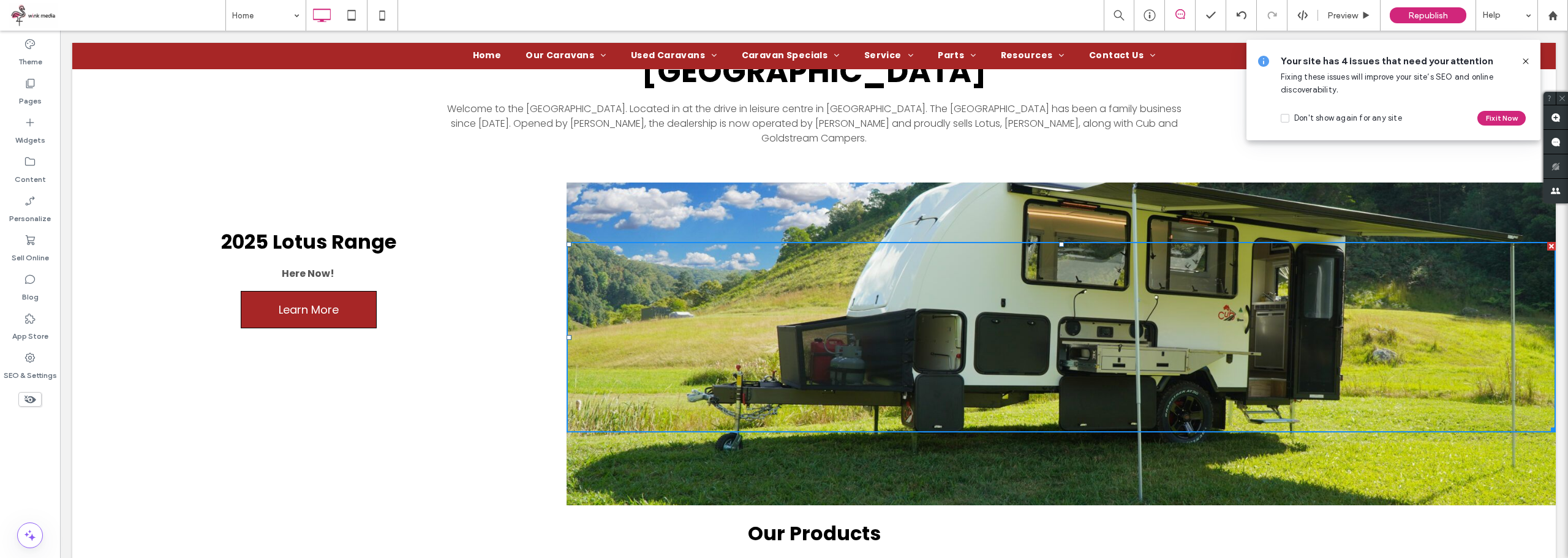
click at [641, 213] on div "Click To Paste" at bounding box center [1061, 344] width 989 height 323
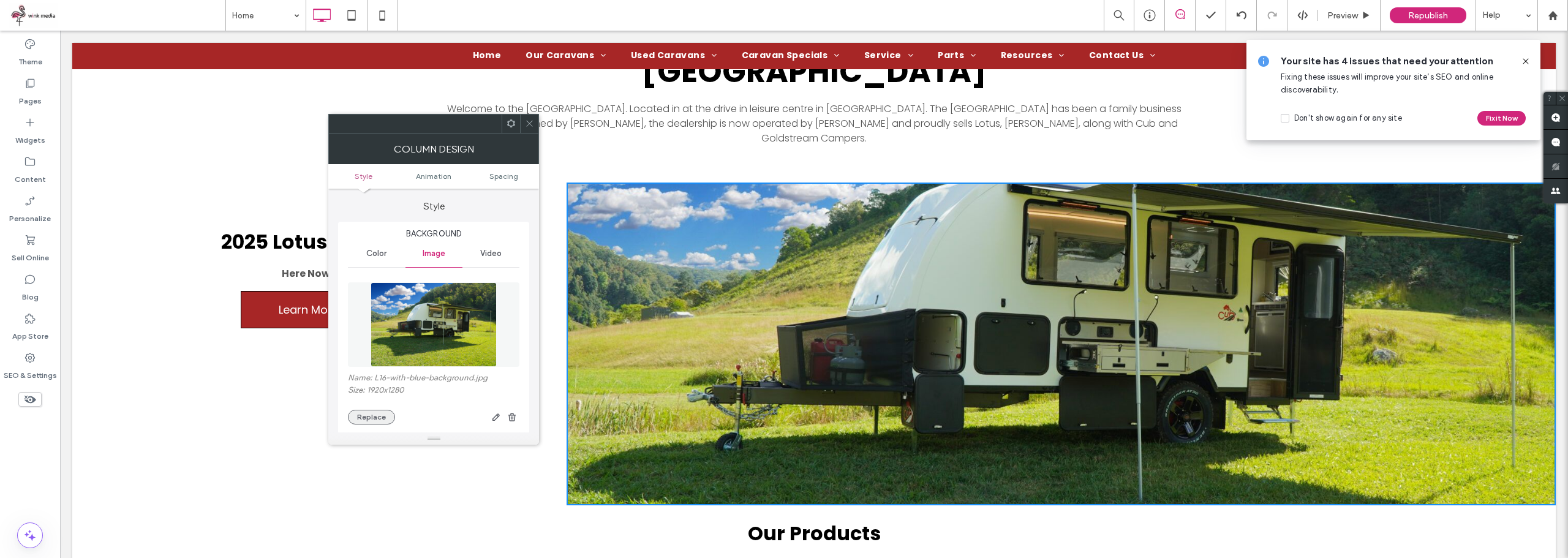
click at [373, 411] on button "Replace" at bounding box center [371, 417] width 47 height 15
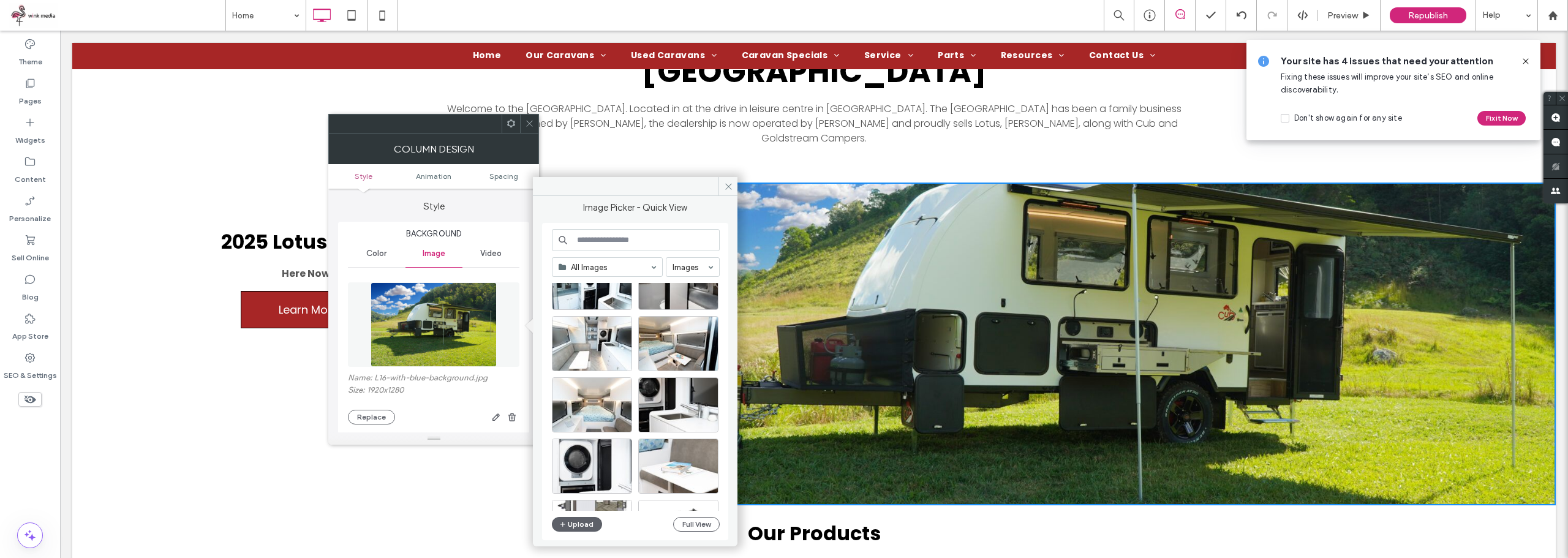
scroll to position [108, 0]
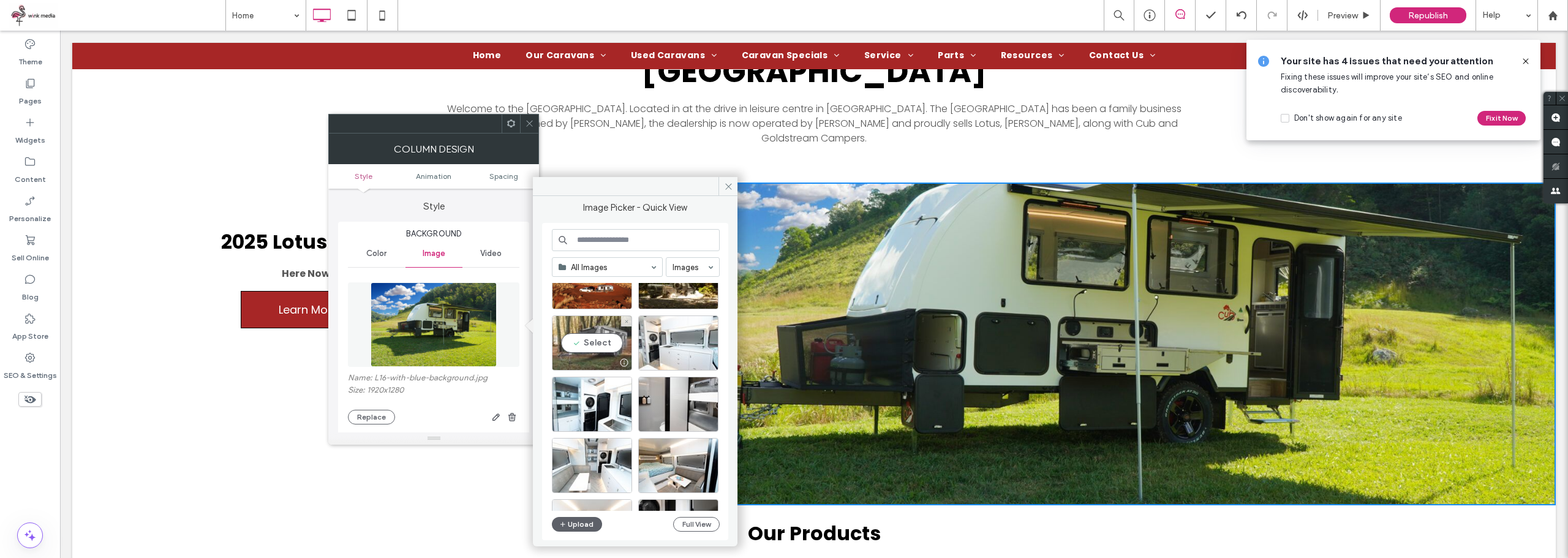
click at [604, 341] on div "Select" at bounding box center [592, 343] width 80 height 55
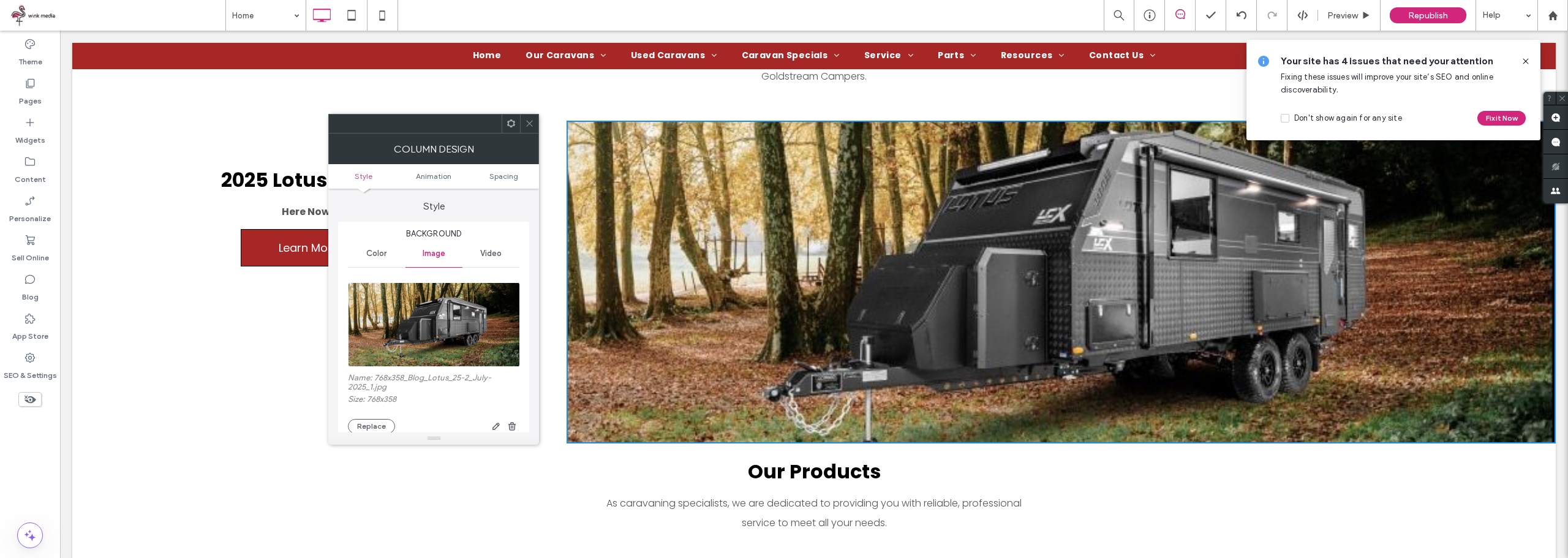
scroll to position [612, 0]
click at [357, 424] on button "Replace" at bounding box center [371, 426] width 47 height 15
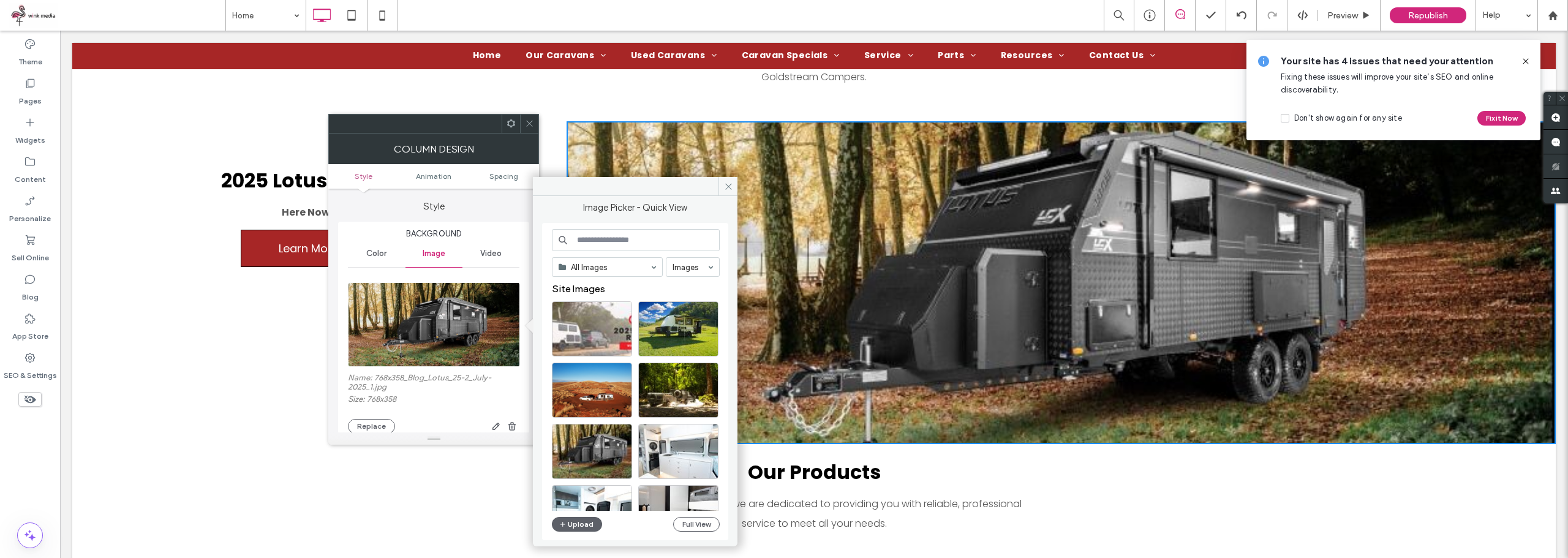
click at [683, 242] on input at bounding box center [636, 240] width 168 height 22
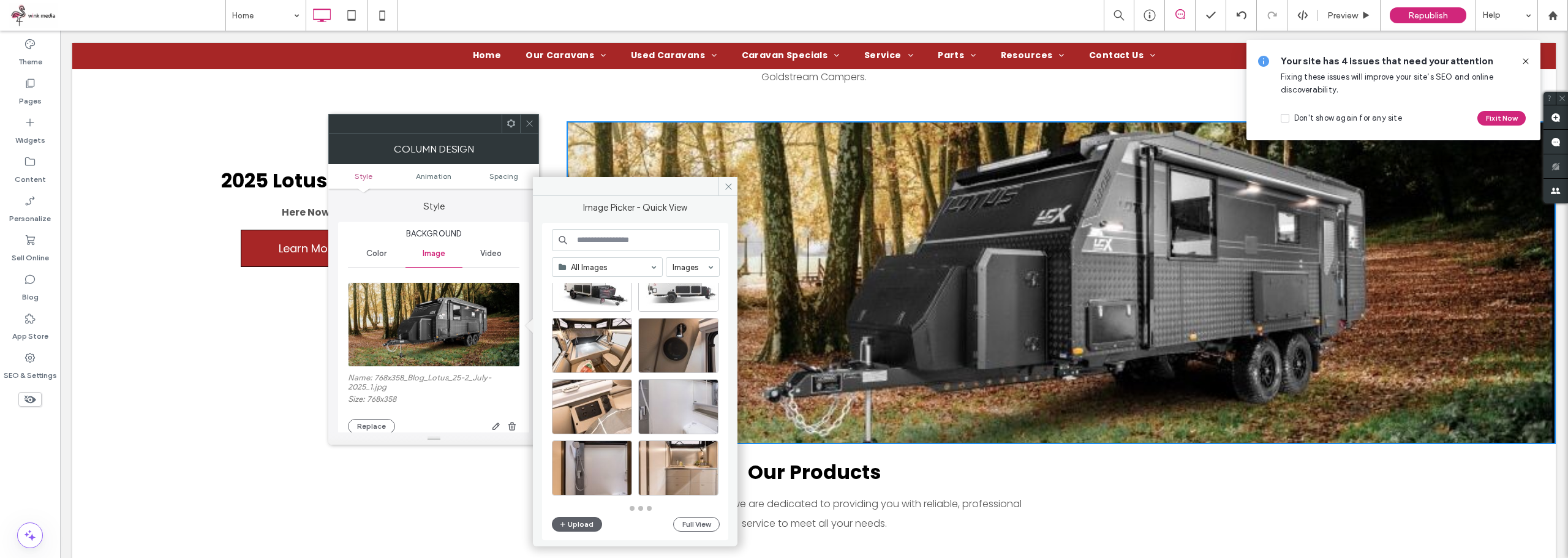
scroll to position [4213, 0]
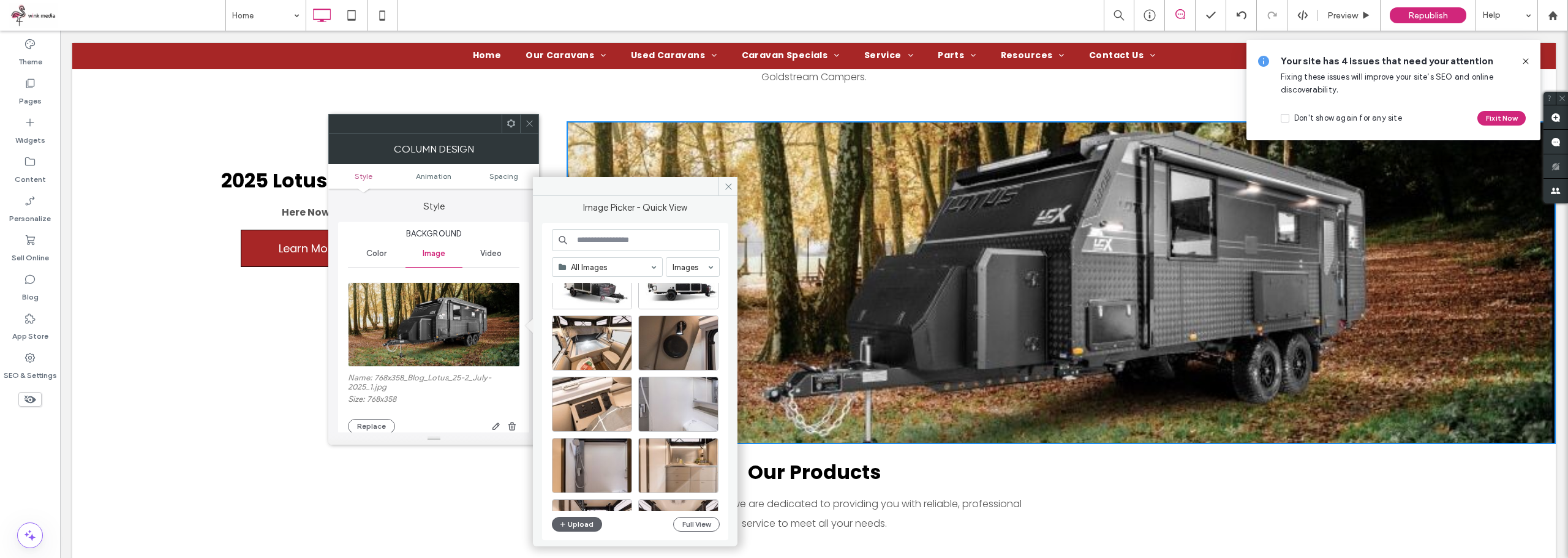
click at [637, 239] on input at bounding box center [636, 240] width 168 height 22
type input "*****"
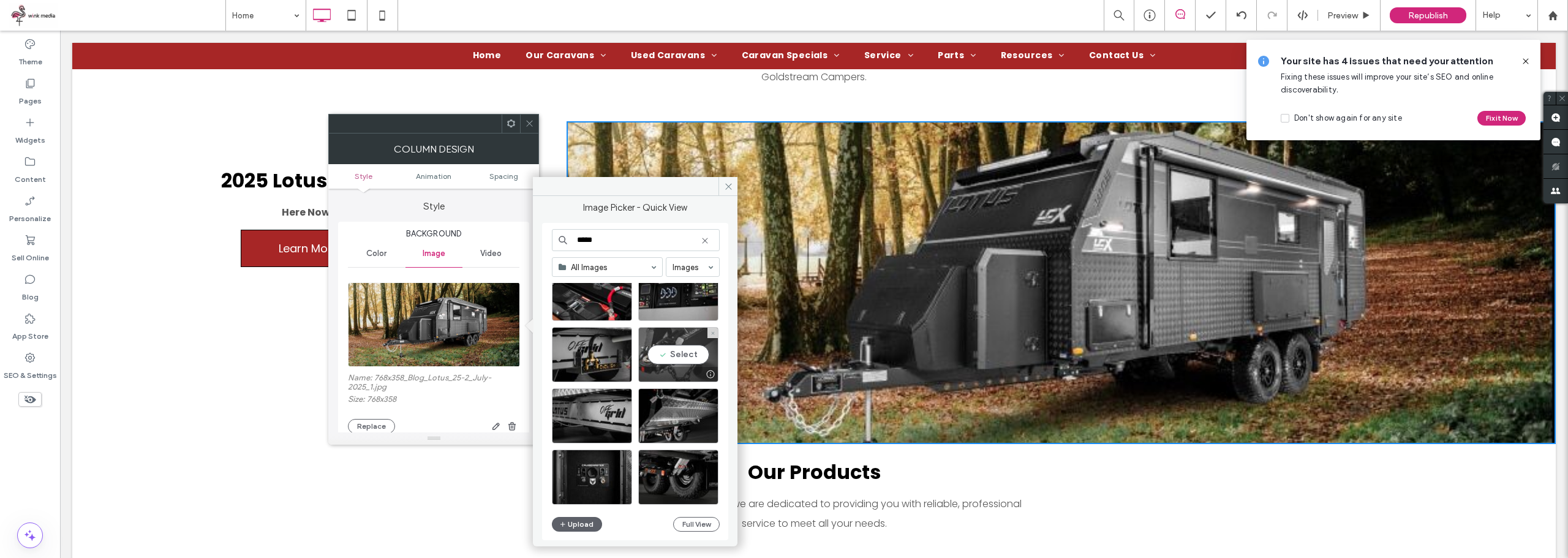
scroll to position [3038, 0]
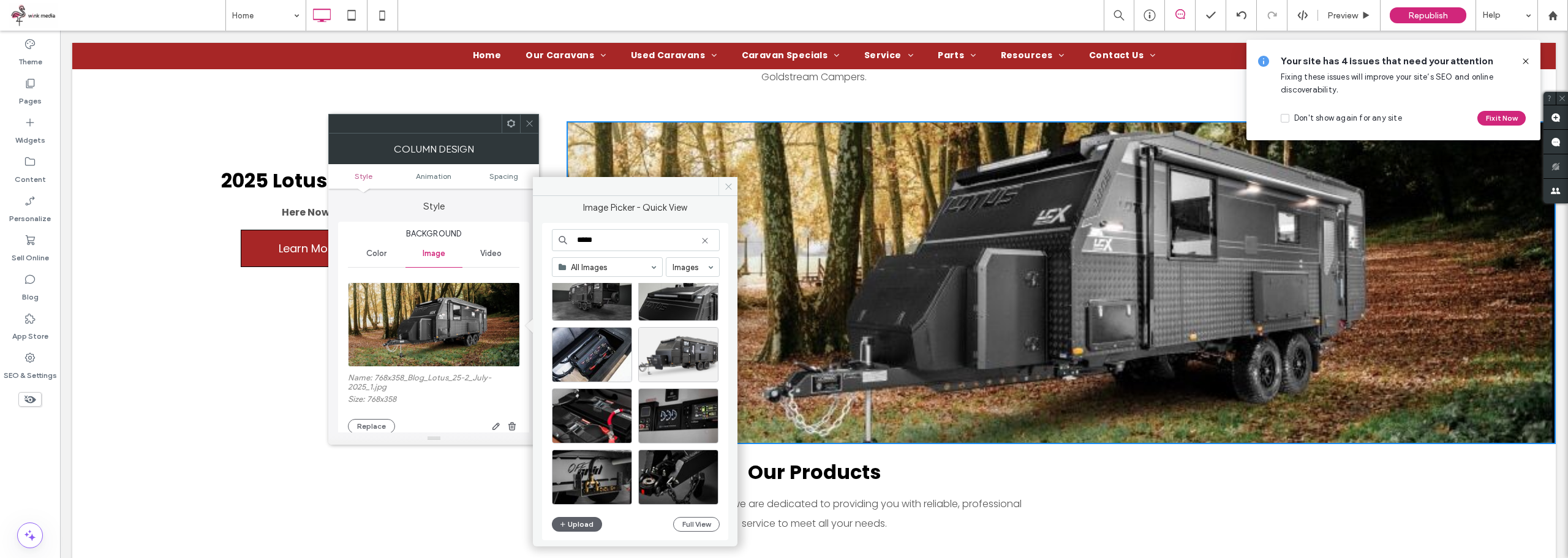
click at [731, 191] on icon at bounding box center [728, 186] width 9 height 10
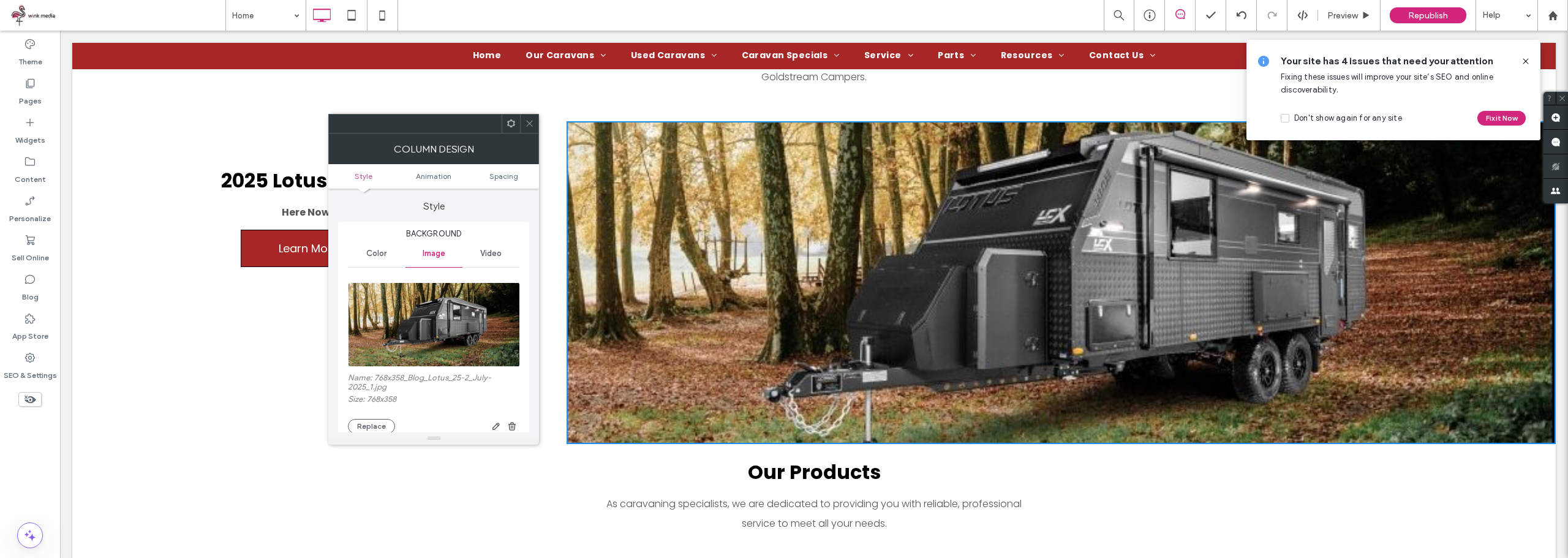
drag, startPoint x: 528, startPoint y: 122, endPoint x: 583, endPoint y: 137, distance: 57.0
click at [528, 122] on use at bounding box center [530, 124] width 6 height 6
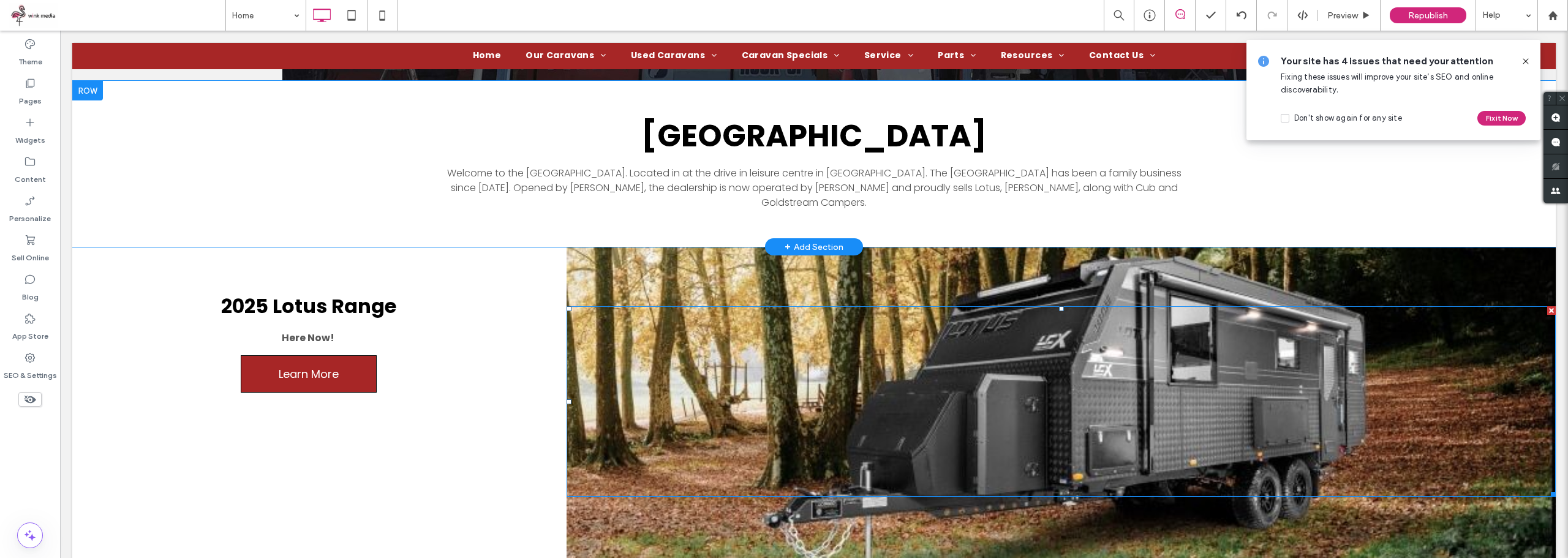
scroll to position [307, 0]
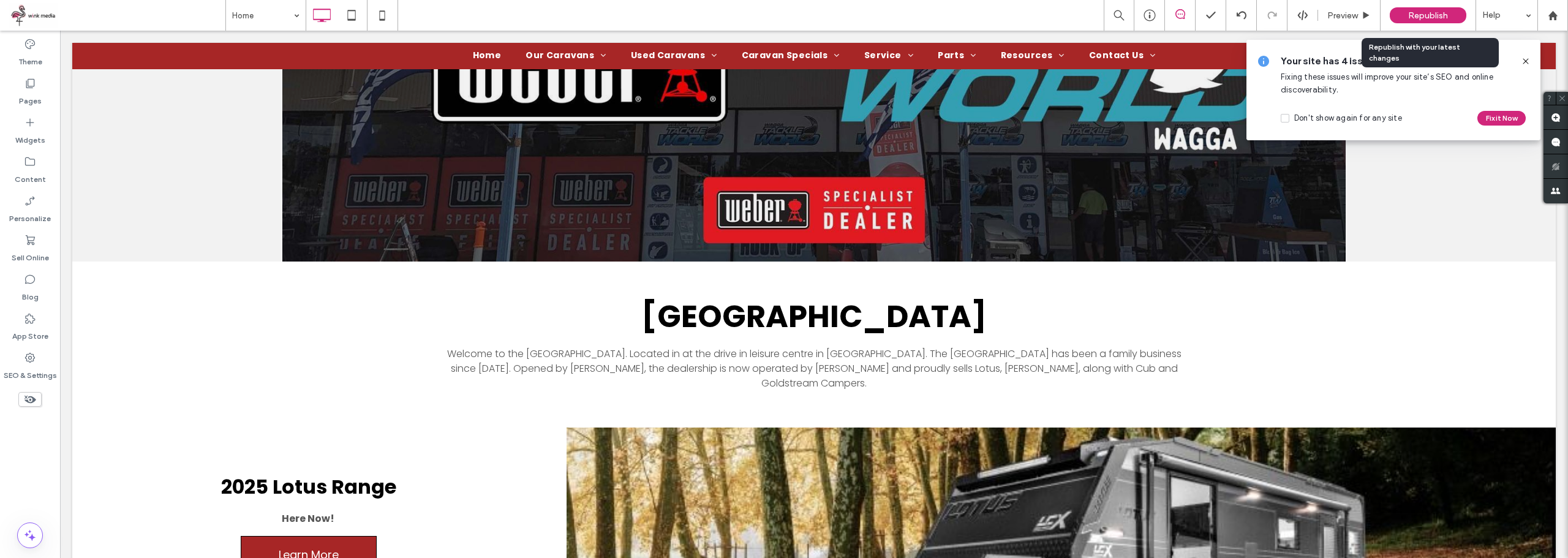
click at [1434, 15] on span "Republish" at bounding box center [1428, 15] width 40 height 10
